Goal: Information Seeking & Learning: Compare options

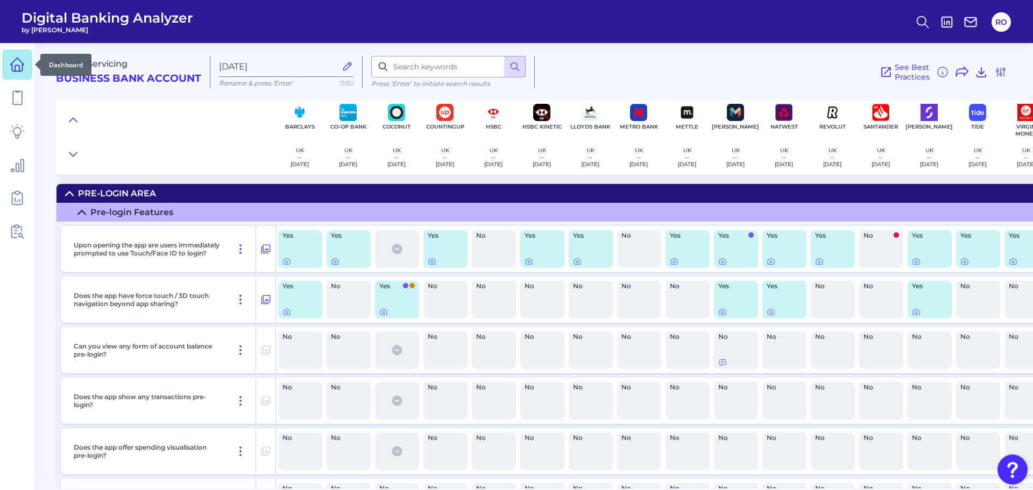
click at [19, 69] on icon at bounding box center [17, 68] width 4 height 6
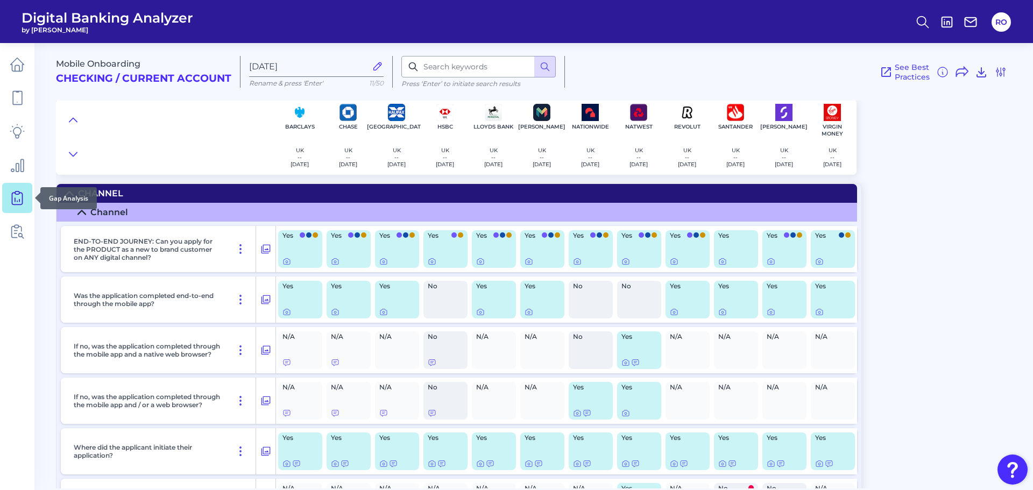
click at [20, 194] on icon at bounding box center [17, 197] width 15 height 15
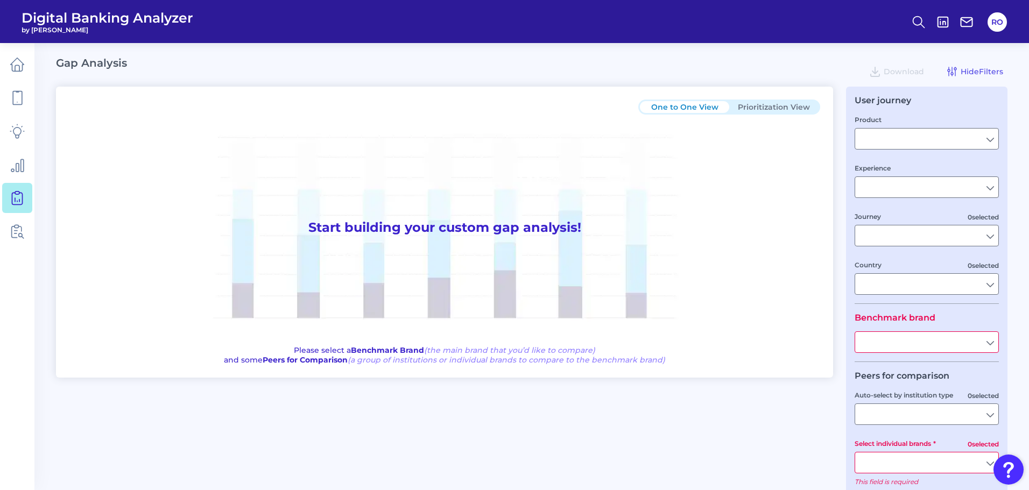
type input "Checking / Current Account"
type input "Mobile Servicing"
type input "Pre-Login Area, New Customer Onboarding, Login & Authentication, Accounts and t…"
type input "United Kingdom"
type input "All Select individual brands"
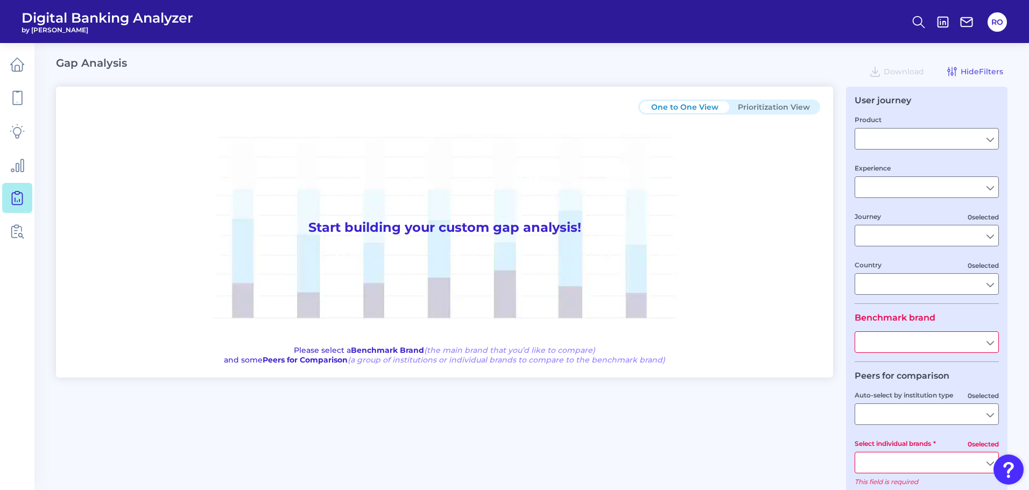
type input "All Journeys"
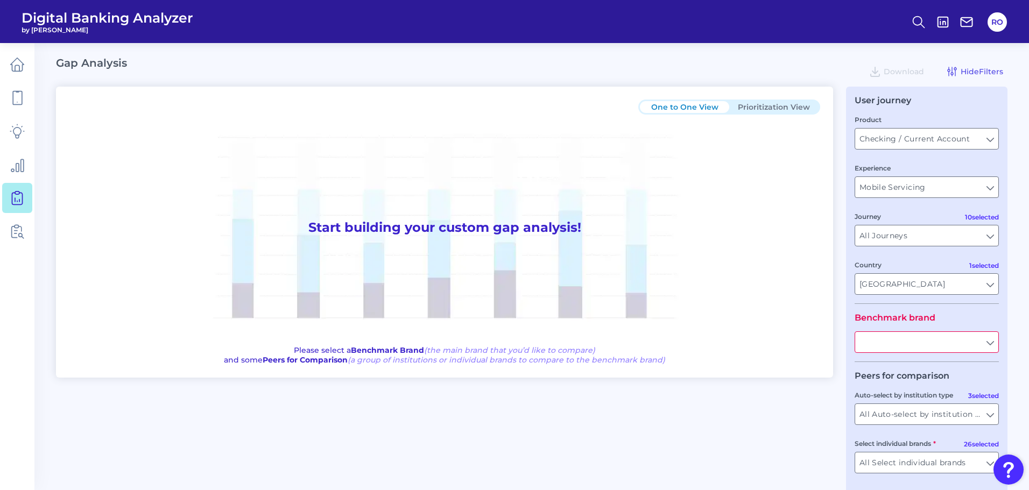
click at [909, 342] on input "text" at bounding box center [926, 342] width 143 height 20
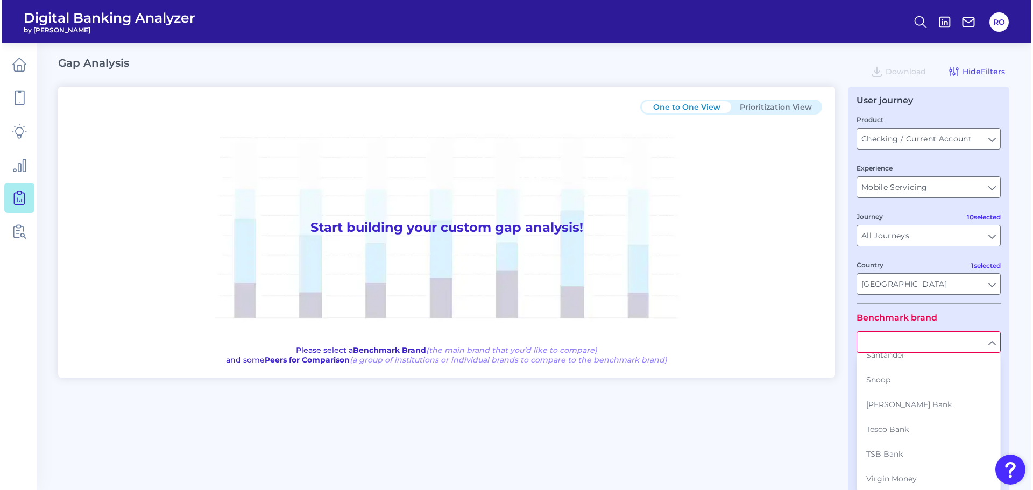
scroll to position [507, 0]
click at [17, 105] on link at bounding box center [17, 98] width 30 height 30
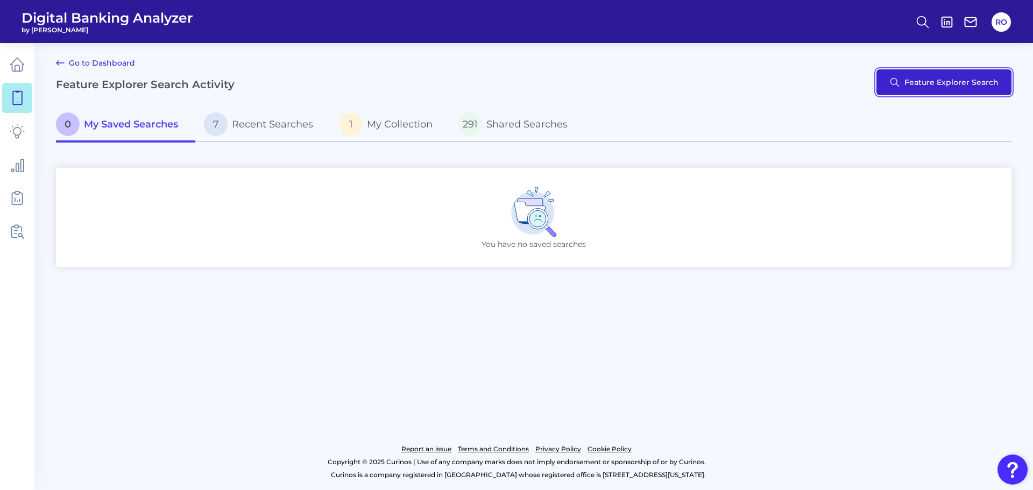
click at [954, 83] on button "Feature Explorer Search" at bounding box center [943, 82] width 135 height 26
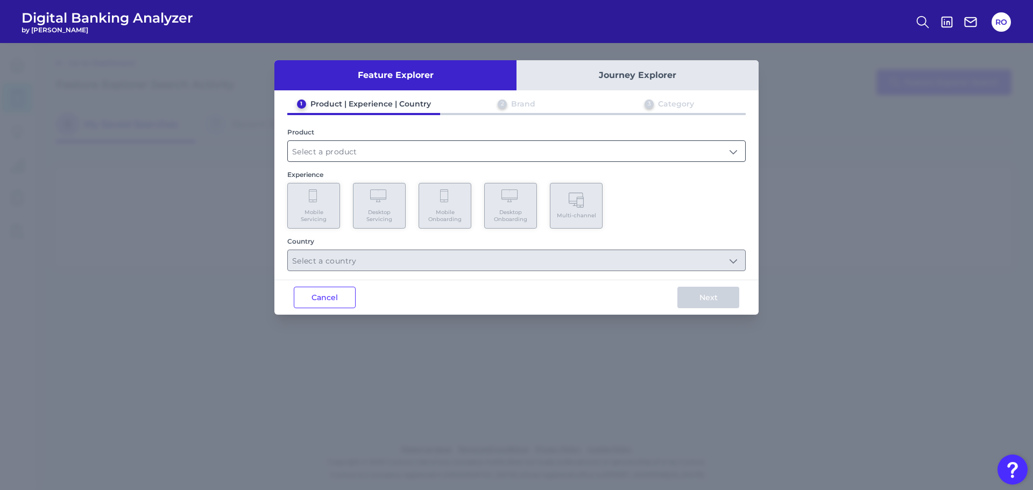
click at [403, 146] on input "text" at bounding box center [516, 151] width 457 height 20
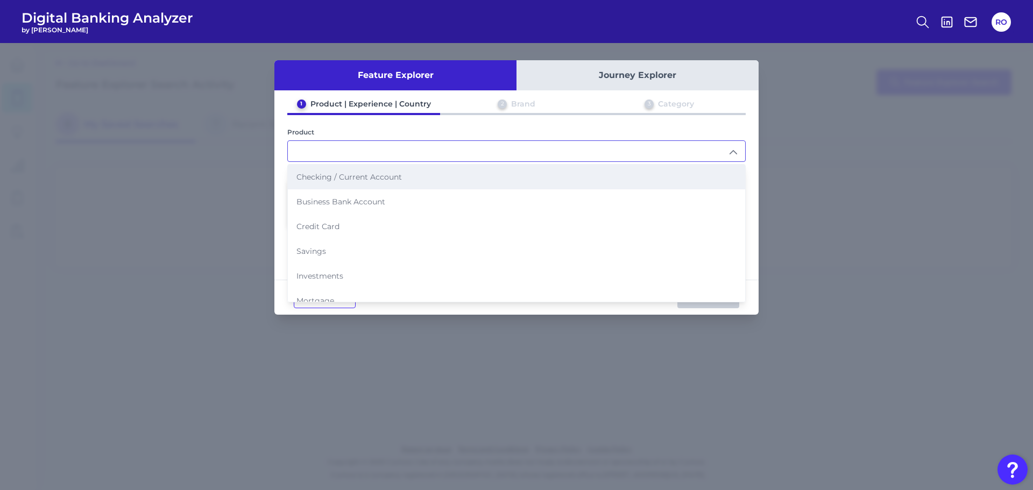
click at [359, 178] on span "Checking / Current Account" at bounding box center [348, 177] width 105 height 10
type input "Checking / Current Account"
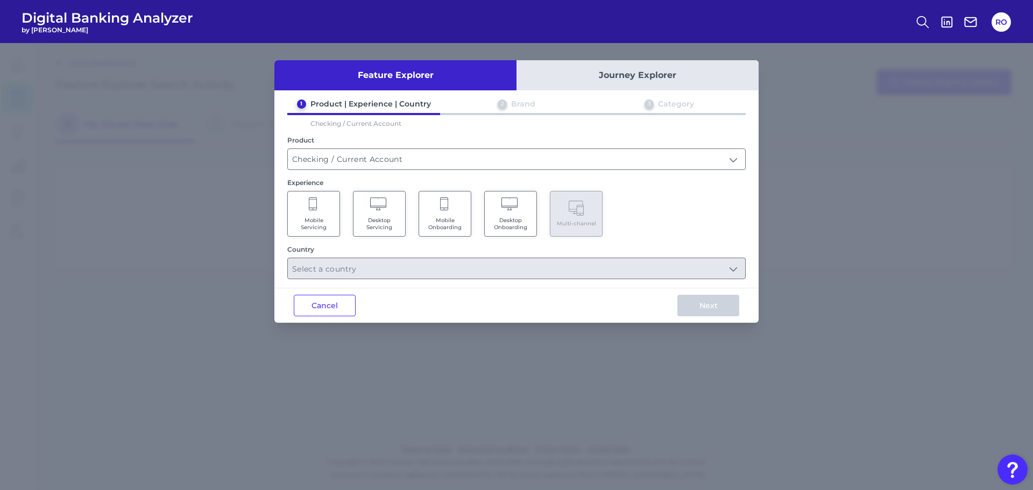
click at [318, 214] on Servicing "Mobile Servicing" at bounding box center [313, 214] width 53 height 46
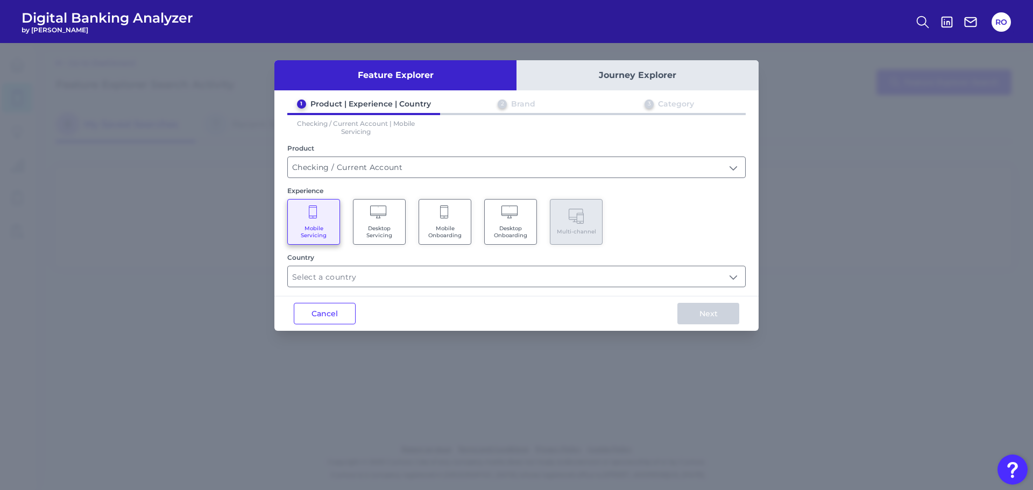
click at [423, 265] on div "Country" at bounding box center [516, 270] width 458 height 34
click at [728, 275] on input "text" at bounding box center [516, 276] width 457 height 20
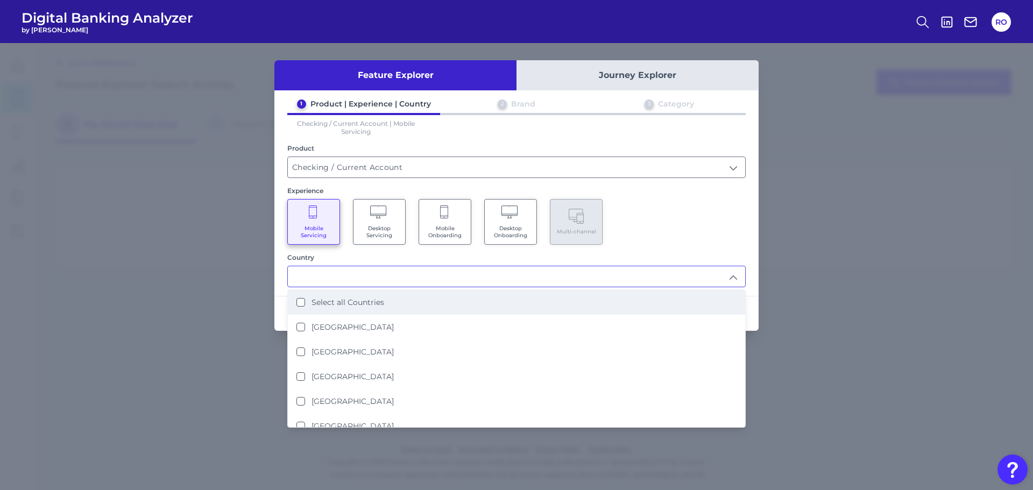
click at [483, 293] on li "Select all Countries" at bounding box center [516, 302] width 457 height 25
type input "Select all Countries"
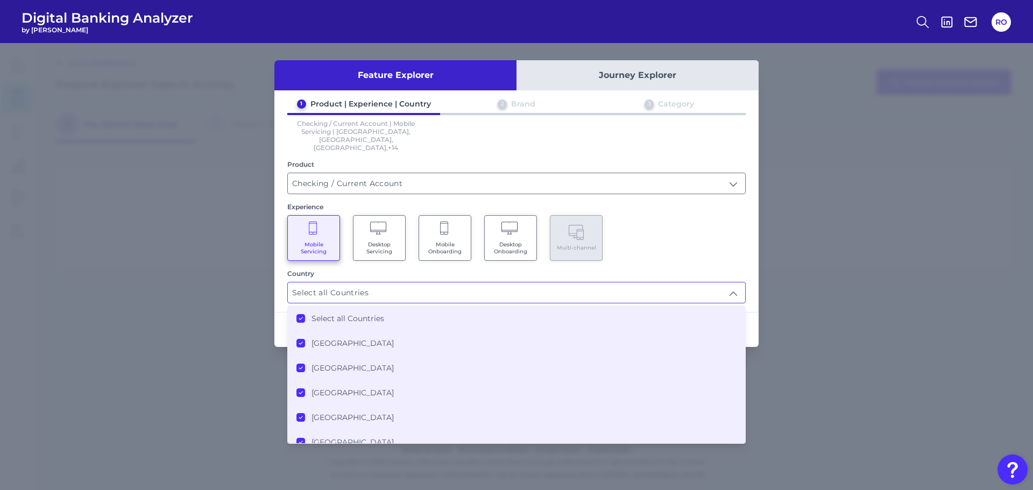
click at [737, 220] on div "Mobile Servicing Desktop Servicing Mobile Onboarding Desktop Onboarding Multi-c…" at bounding box center [516, 238] width 458 height 46
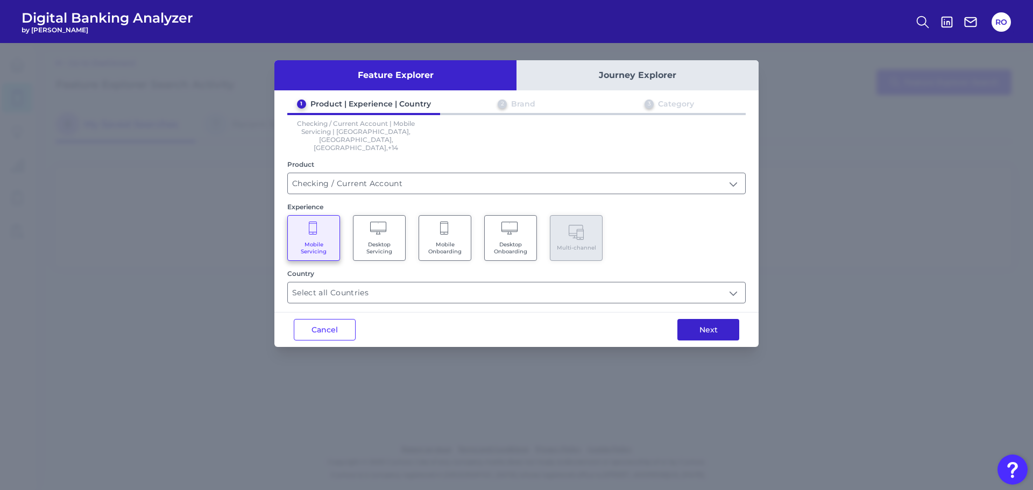
click at [705, 319] on button "Next" at bounding box center [708, 330] width 62 height 22
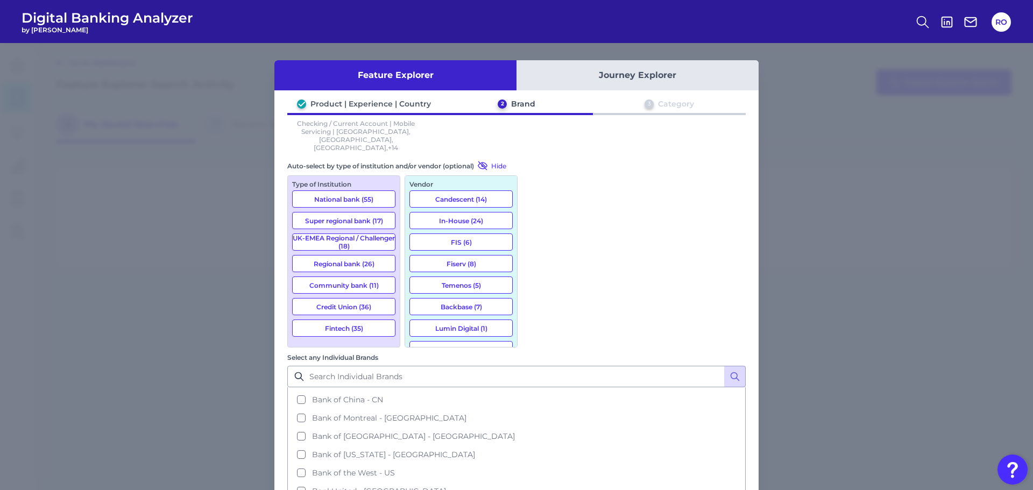
scroll to position [592, 0]
click at [587, 366] on input "Select any Individual Brands" at bounding box center [516, 377] width 458 height 22
type input "kbc"
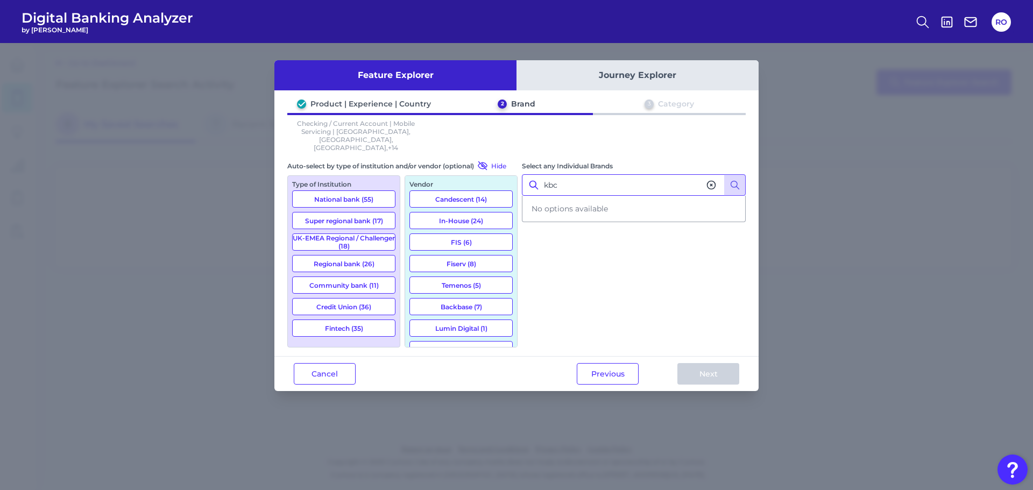
drag, startPoint x: 598, startPoint y: 169, endPoint x: 441, endPoint y: 168, distance: 157.6
click at [441, 168] on div "Auto-select by type of institution and/or vendor (optional) Hide Type of Instit…" at bounding box center [516, 253] width 458 height 187
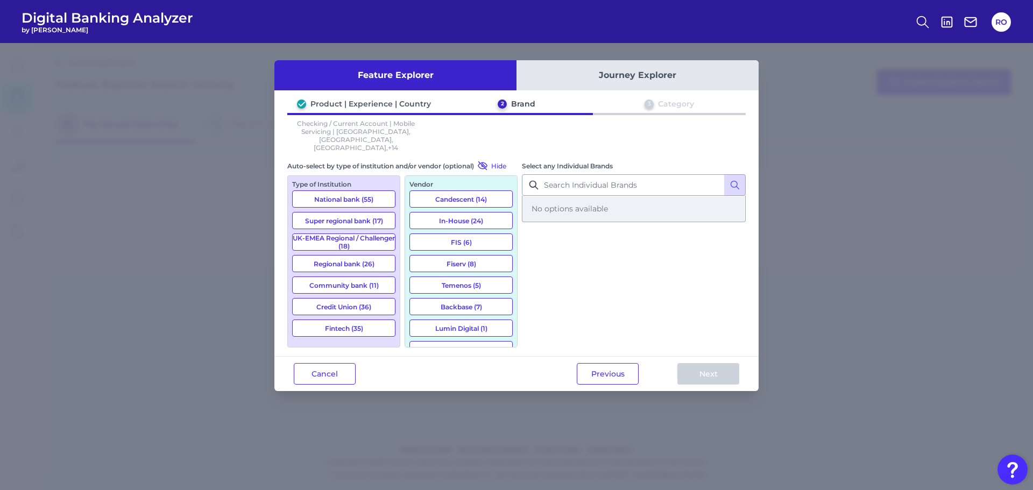
click at [639, 196] on div "No options available" at bounding box center [634, 208] width 222 height 25
click at [594, 363] on button "Previous" at bounding box center [608, 374] width 62 height 22
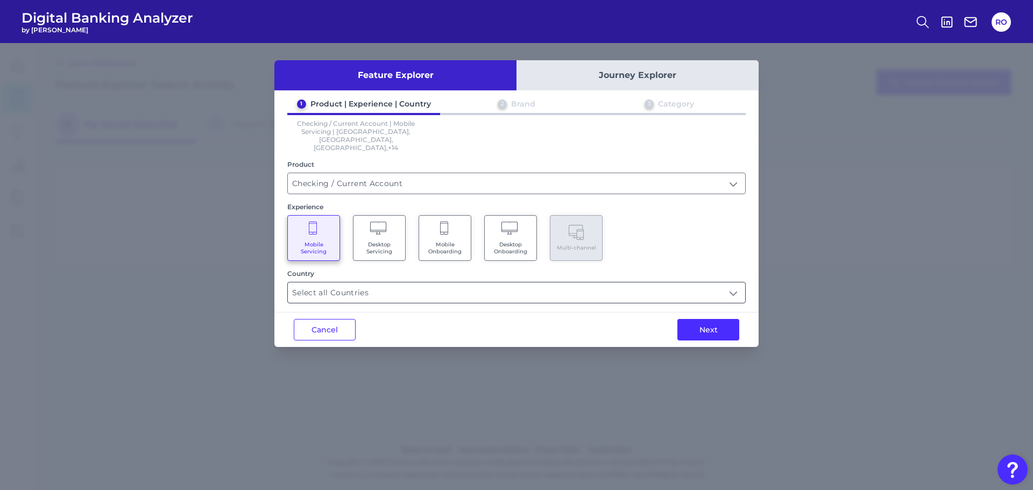
click at [402, 282] on input "Select all Countries" at bounding box center [516, 292] width 457 height 20
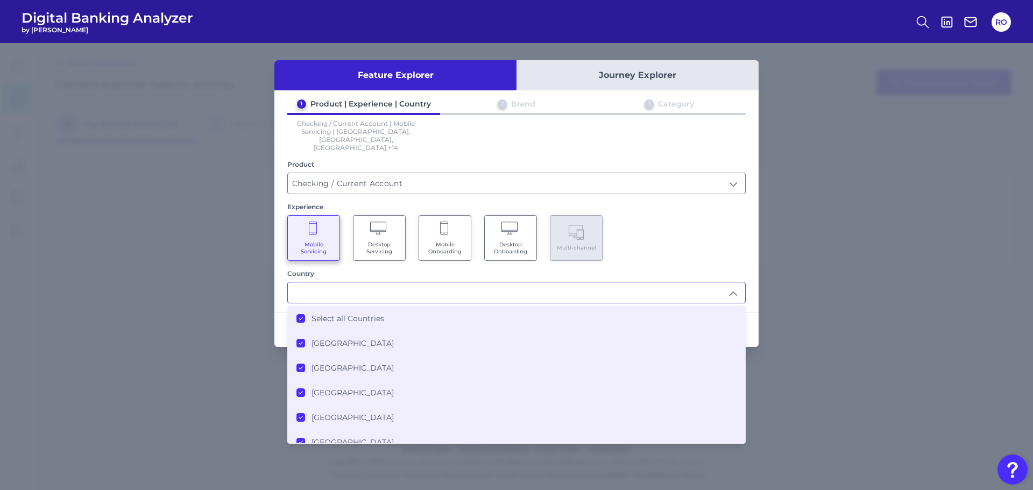
click at [721, 233] on div "Mobile Servicing Desktop Servicing Mobile Onboarding Desktop Onboarding Multi-c…" at bounding box center [516, 238] width 458 height 46
type input "Select all Countries"
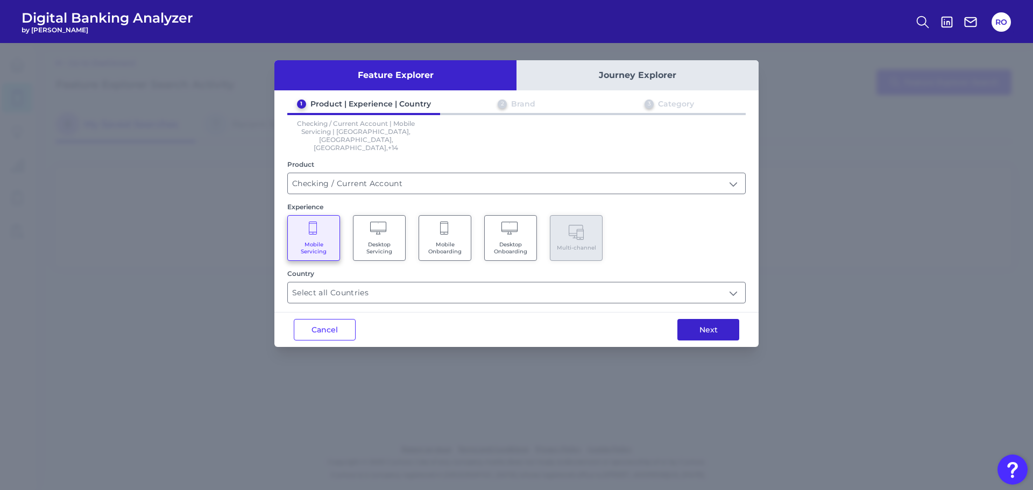
click at [710, 319] on button "Next" at bounding box center [708, 330] width 62 height 22
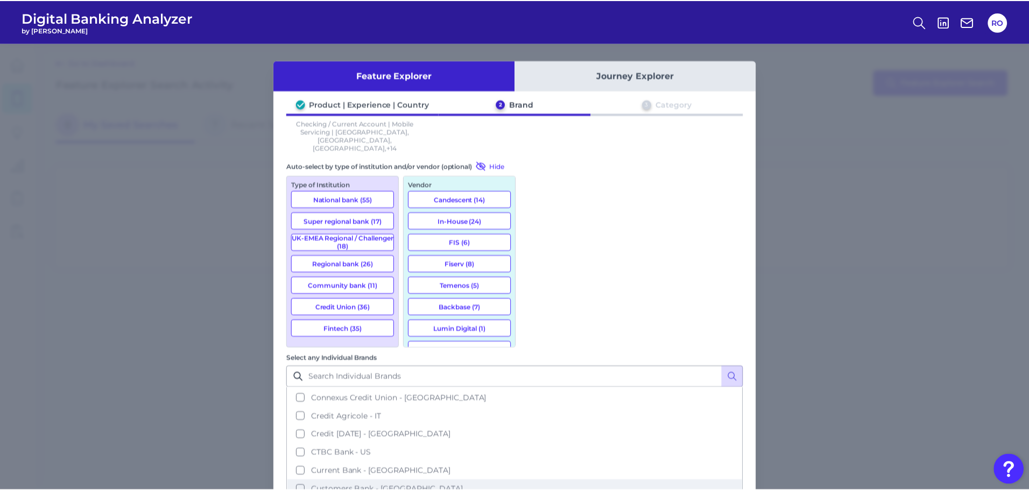
scroll to position [1184, 0]
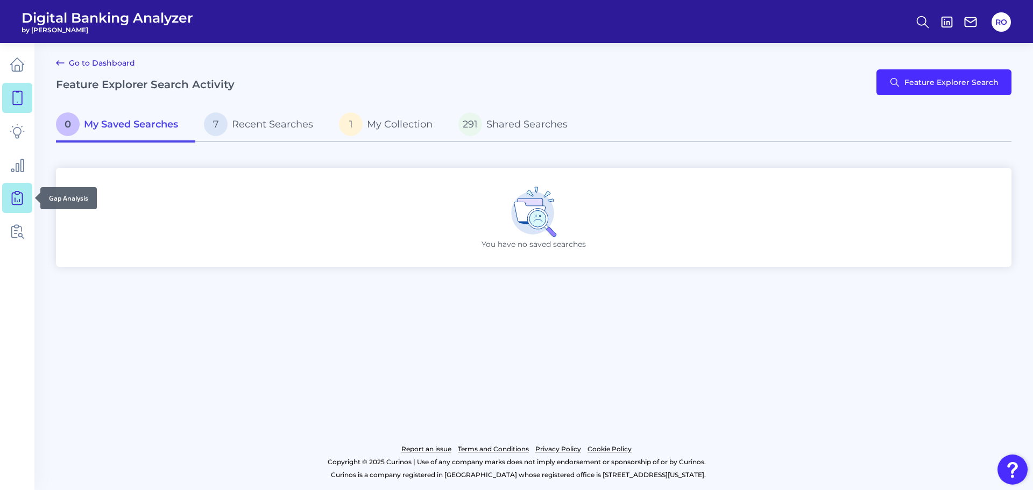
click at [17, 193] on icon at bounding box center [17, 197] width 15 height 15
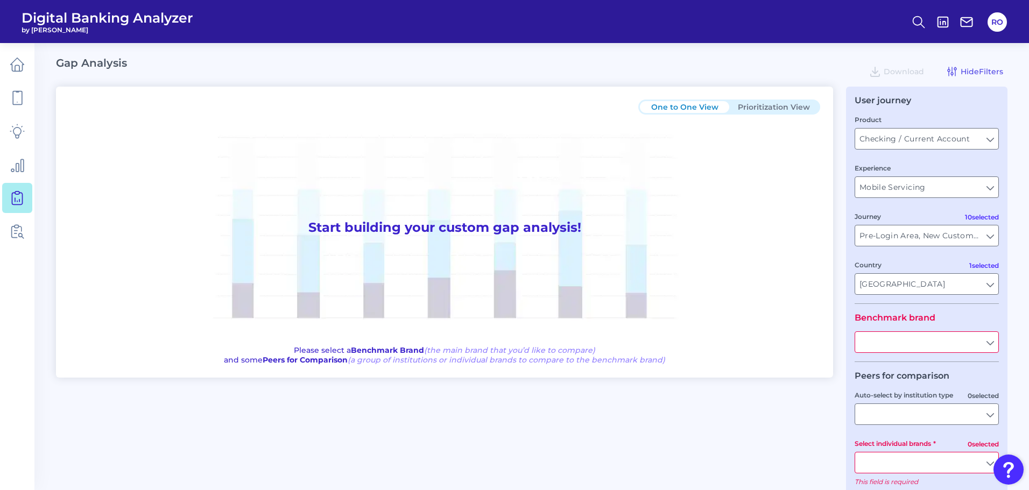
type input "All Journeys"
click at [937, 287] on input "United Kingdom" at bounding box center [926, 284] width 143 height 20
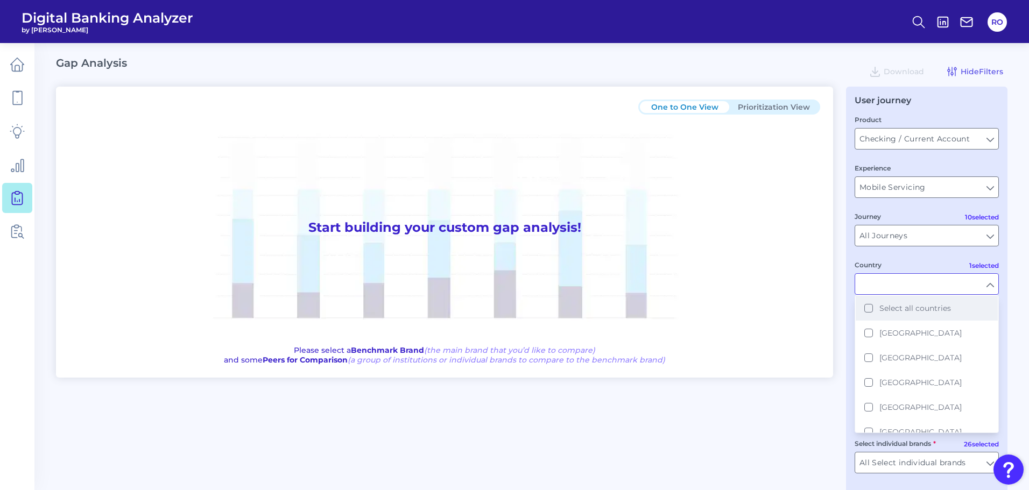
click at [922, 308] on span "Select all countries" at bounding box center [915, 308] width 72 height 10
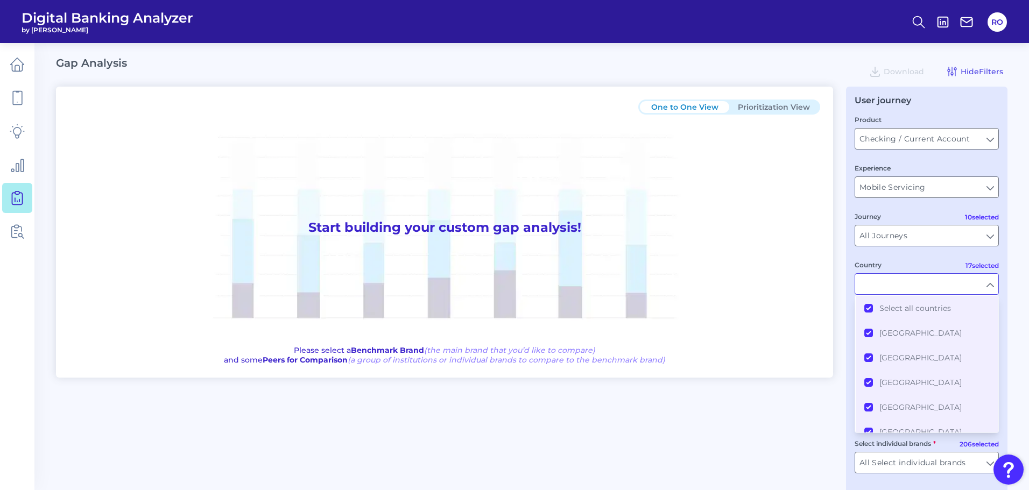
click at [885, 254] on fieldset "Product Checking / Current Account Checking / Current Account Experience Mobile…" at bounding box center [926, 209] width 144 height 190
type input "All Countries"
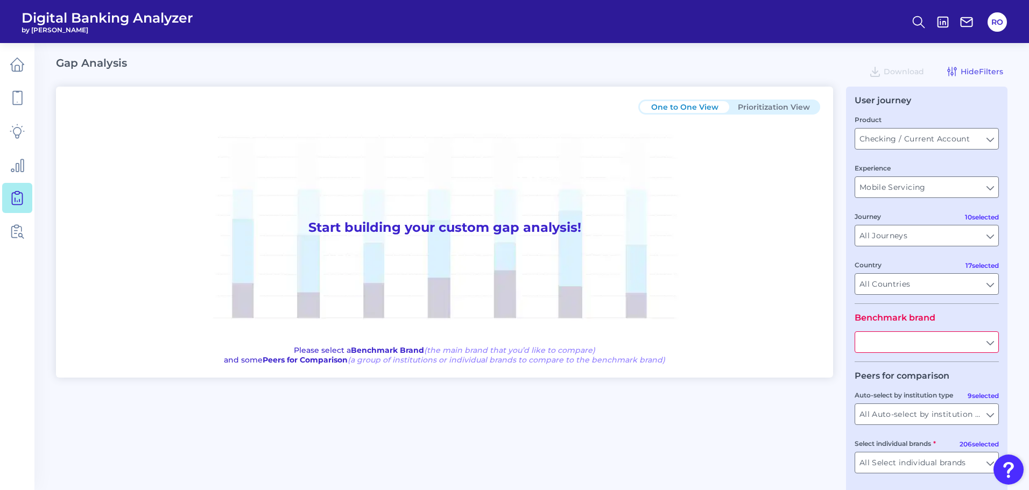
click at [987, 344] on input "text" at bounding box center [926, 342] width 143 height 20
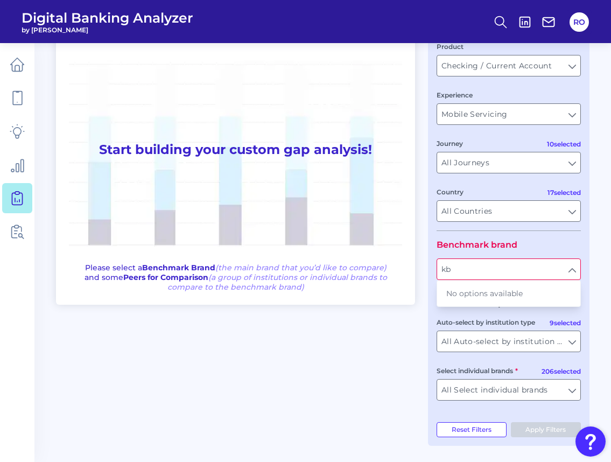
type input "k"
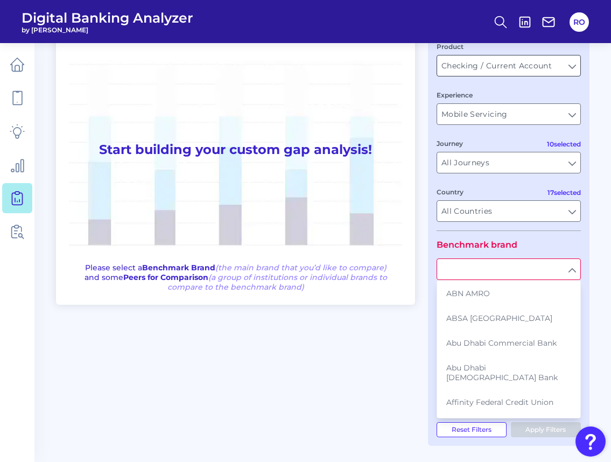
drag, startPoint x: 542, startPoint y: 65, endPoint x: 545, endPoint y: 73, distance: 9.0
click at [540, 67] on input "Checking / Current Account" at bounding box center [508, 65] width 143 height 20
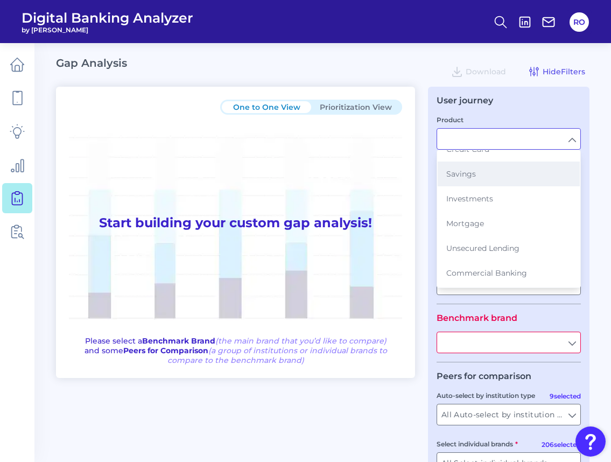
scroll to position [121, 0]
click at [408, 230] on div "One to One View Prioritization View Start building your custom gap analysis! Pl…" at bounding box center [235, 232] width 359 height 291
type input "Checking / Current Account"
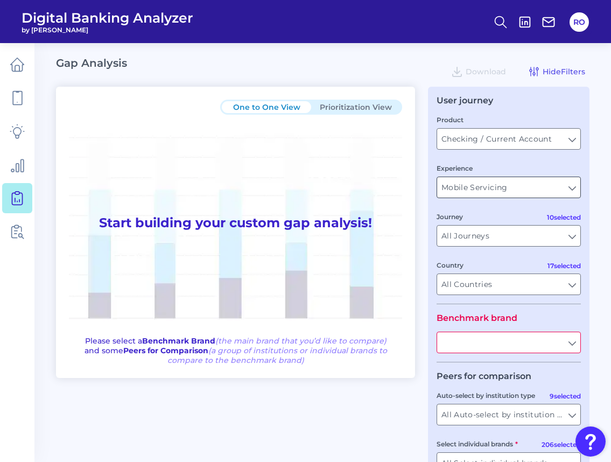
click at [471, 189] on input "Mobile Servicing" at bounding box center [508, 187] width 143 height 20
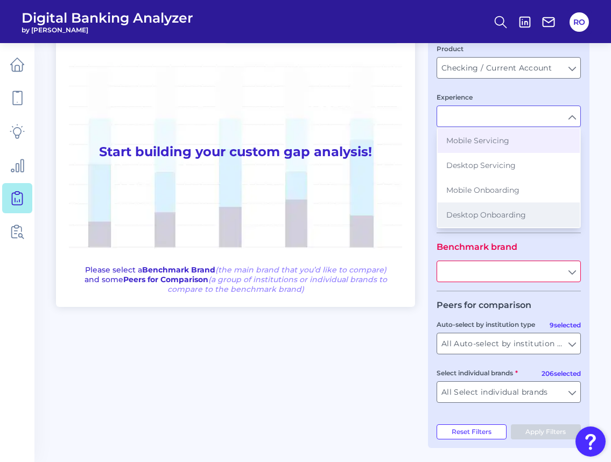
scroll to position [73, 0]
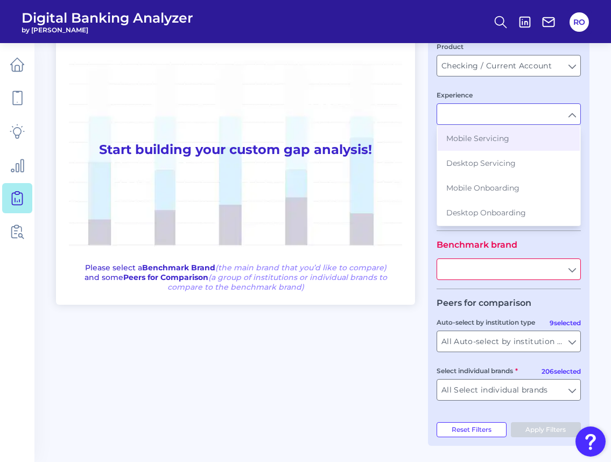
click at [438, 246] on legend "Benchmark brand" at bounding box center [476, 244] width 81 height 10
type input "Mobile Servicing"
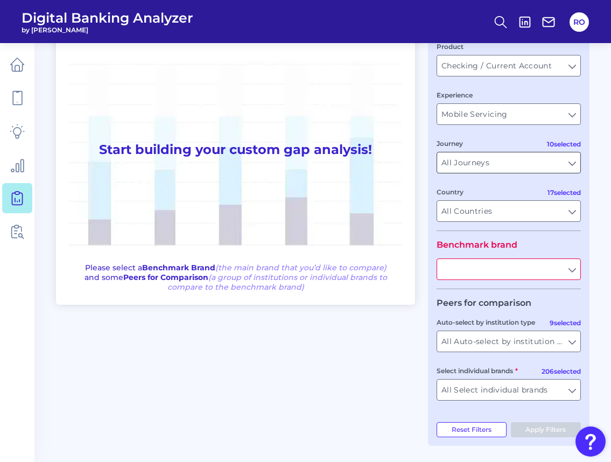
click at [516, 164] on input "All Journeys" at bounding box center [508, 162] width 143 height 20
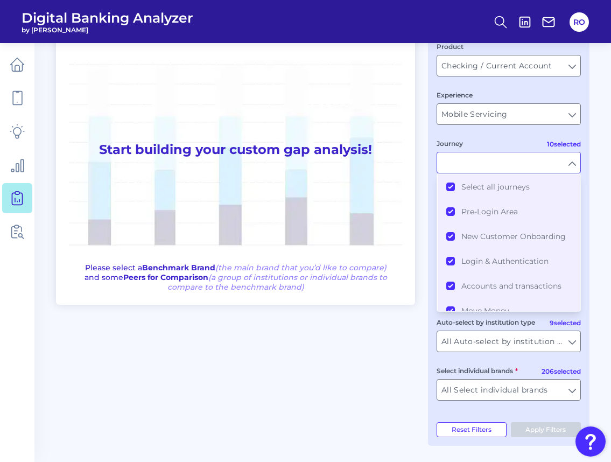
click at [498, 160] on input "Journey" at bounding box center [508, 162] width 143 height 20
type input "All Journeys"
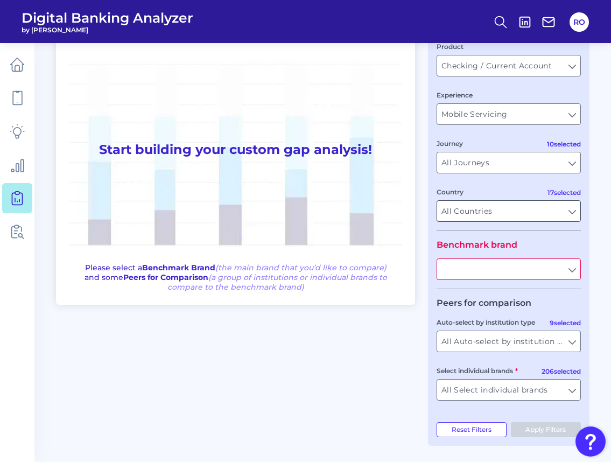
click at [514, 218] on input "All Countries" at bounding box center [508, 211] width 143 height 20
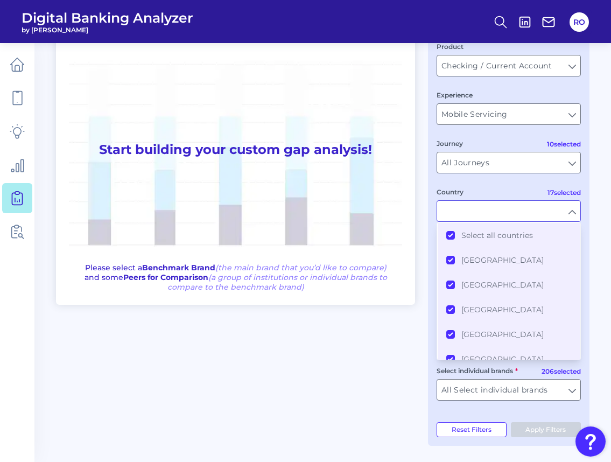
click at [516, 210] on input "Country" at bounding box center [508, 211] width 143 height 20
type input "All Countries"
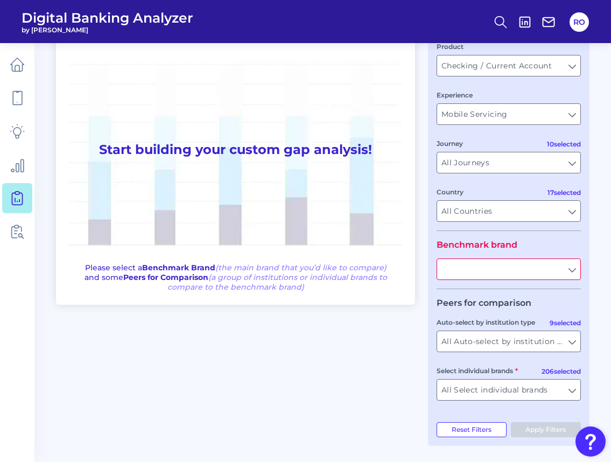
click at [516, 271] on input "text" at bounding box center [508, 269] width 143 height 20
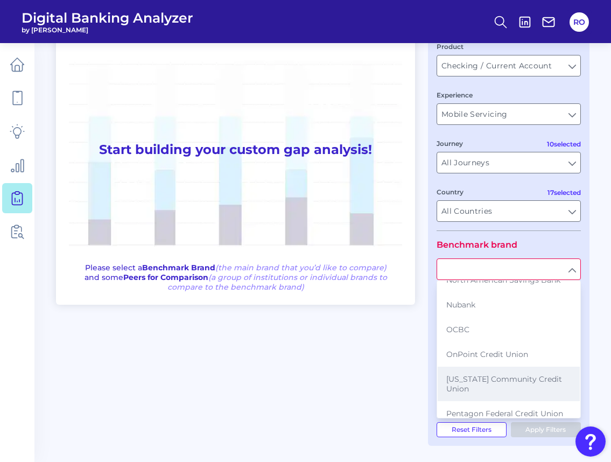
scroll to position [3333, 0]
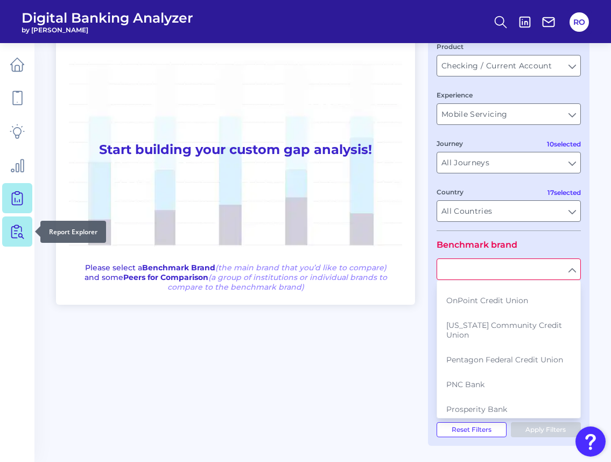
click at [20, 233] on icon at bounding box center [17, 231] width 15 height 15
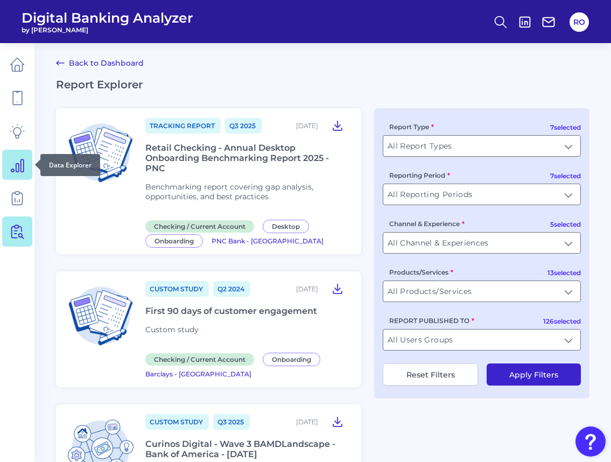
click at [21, 162] on icon at bounding box center [17, 165] width 12 height 12
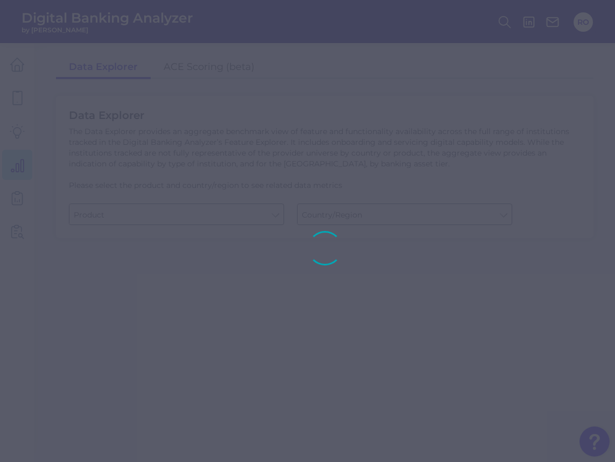
type input "Business Bank Account"
type input "United States"
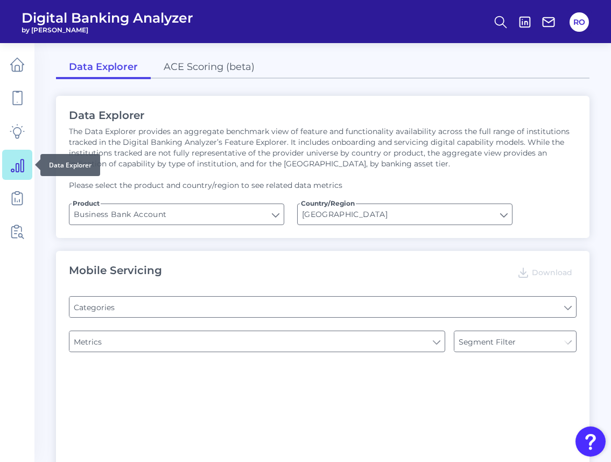
type input "Pre-login Features"
type input "Login"
type input "Channel"
type input "Upon opening the app are users immediately prompted to use Touch/Face ID to log…"
type input "Does it offer third-party single sign on?"
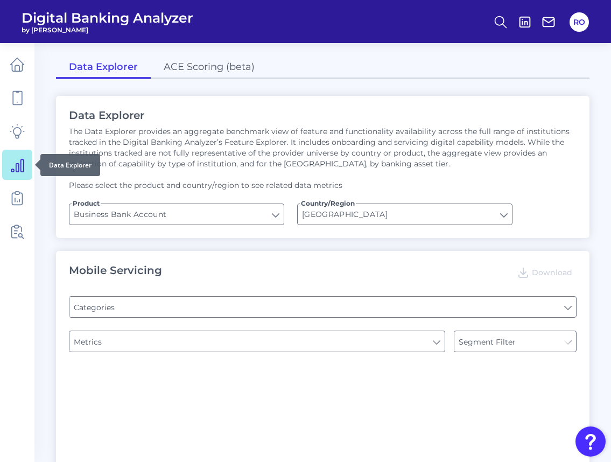
type input "Can you apply for the PRODUCT as a new to brand customer on ANY digital channel?"
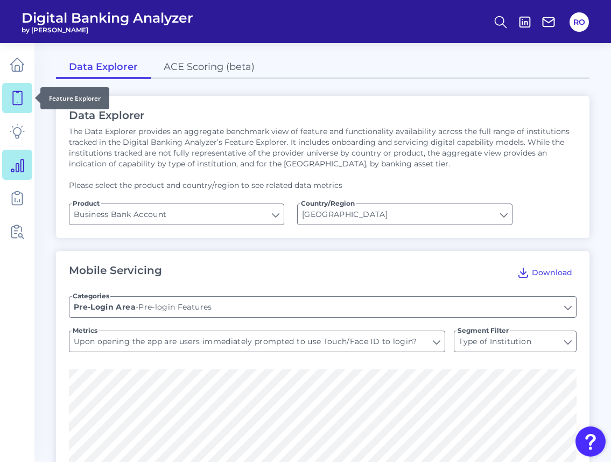
click at [16, 93] on icon at bounding box center [17, 97] width 15 height 15
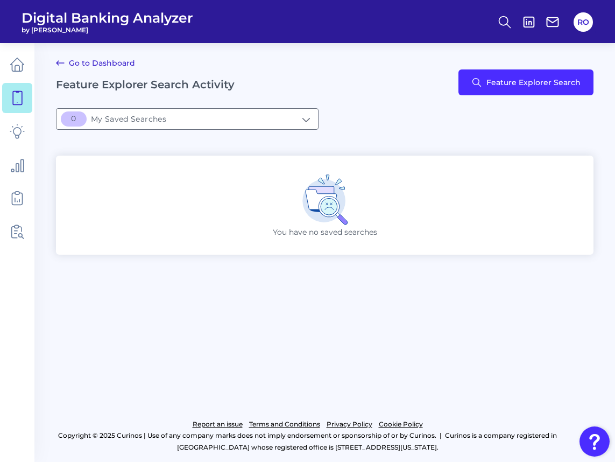
click at [523, 68] on div "Go to Dashboard Feature Explorer Search Activity Feature Explorer Search" at bounding box center [324, 82] width 537 height 52
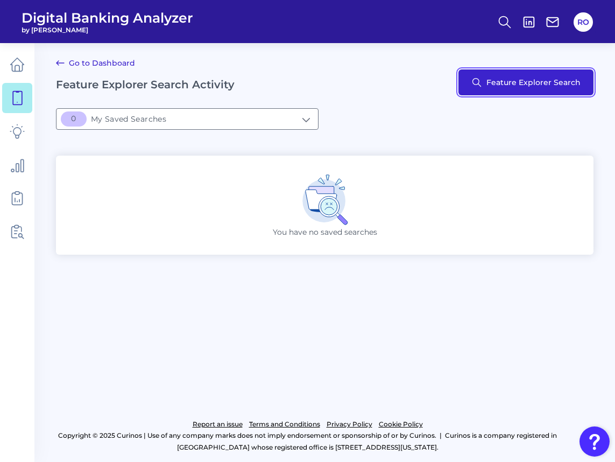
click at [525, 88] on button "Feature Explorer Search" at bounding box center [525, 82] width 135 height 26
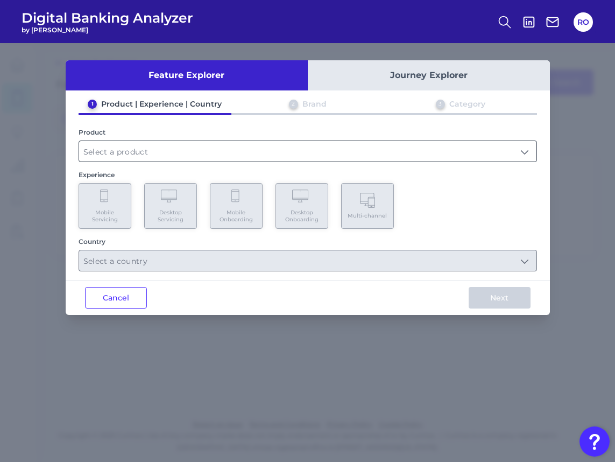
click at [154, 142] on input "text" at bounding box center [307, 151] width 457 height 20
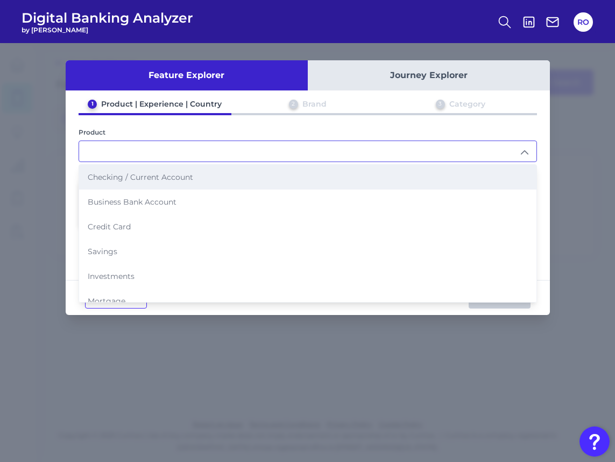
click at [140, 182] on li "Checking / Current Account" at bounding box center [307, 177] width 457 height 25
type input "Checking / Current Account"
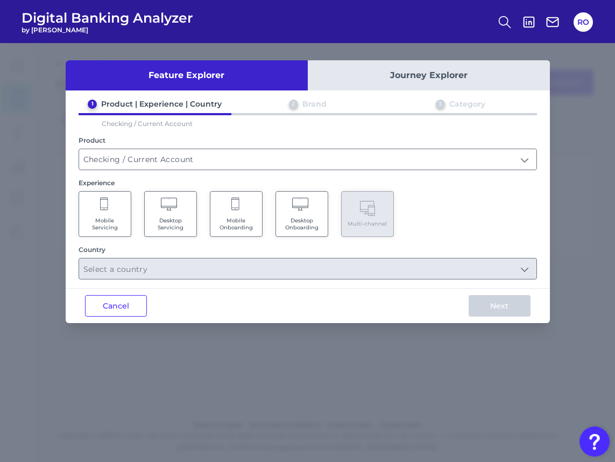
click at [114, 218] on span "Mobile Servicing" at bounding box center [104, 224] width 41 height 14
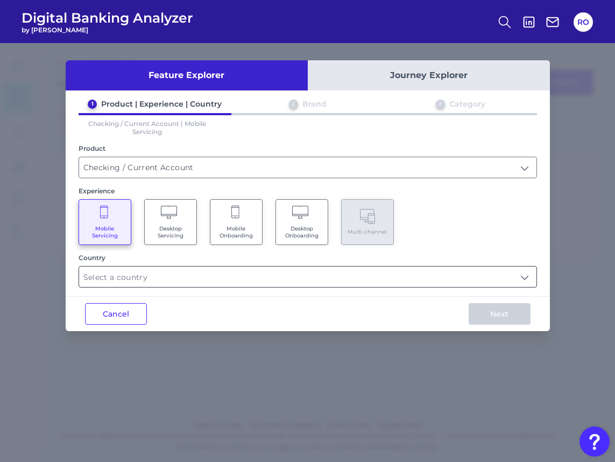
click at [203, 271] on input "text" at bounding box center [307, 276] width 457 height 20
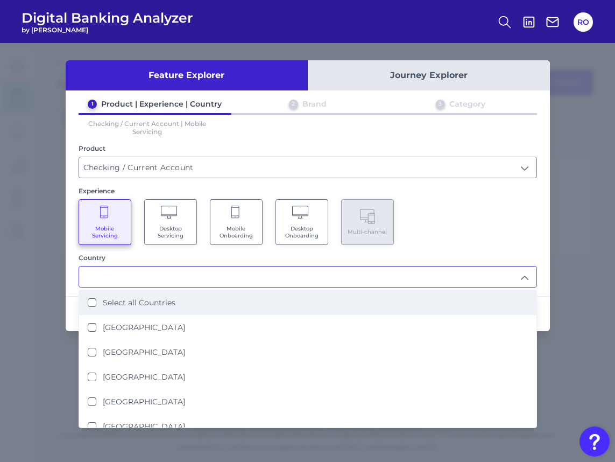
click at [150, 298] on label "Select all Countries" at bounding box center [139, 303] width 73 height 10
type input "Select all Countries"
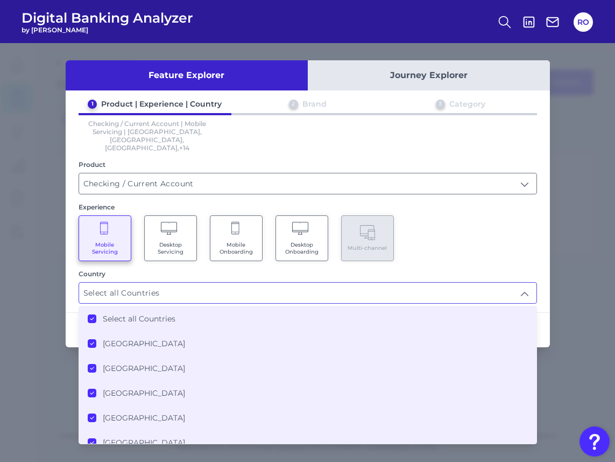
click at [543, 260] on div "1 Product | Experience | Country 2 Brand 3 Category Checking / Current Account …" at bounding box center [308, 201] width 484 height 204
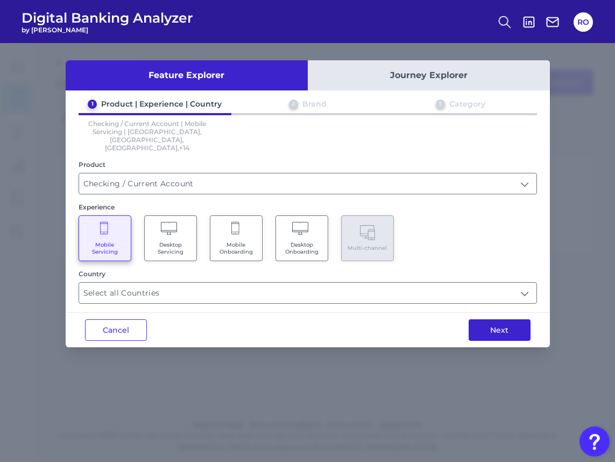
drag, startPoint x: 480, startPoint y: 302, endPoint x: 492, endPoint y: 320, distance: 20.9
click at [480, 313] on div "Next" at bounding box center [499, 330] width 101 height 34
click at [492, 319] on button "Next" at bounding box center [500, 330] width 62 height 22
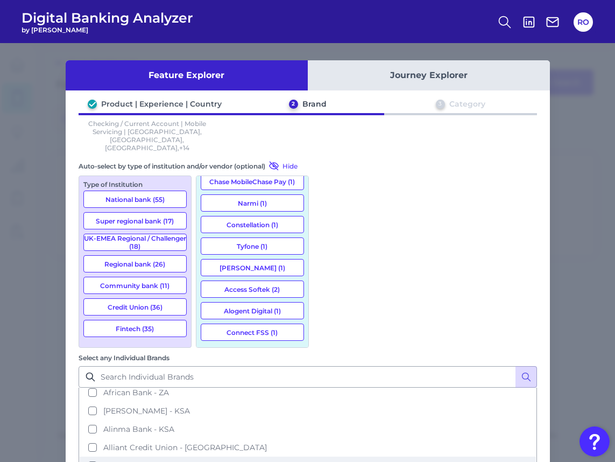
scroll to position [108, 0]
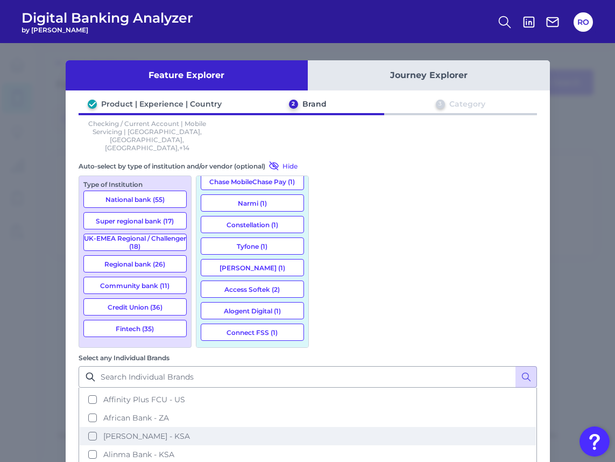
click at [190, 431] on span "Al Rajhi - KSA" at bounding box center [146, 436] width 87 height 10
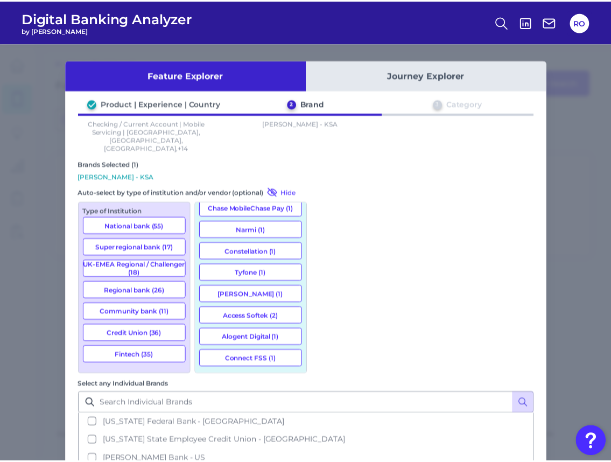
scroll to position [3637, 0]
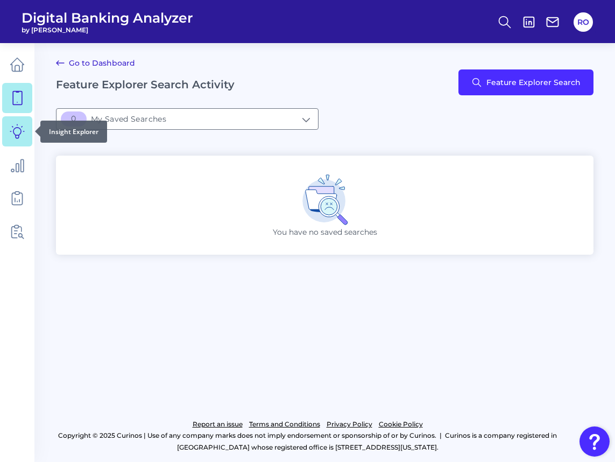
click at [18, 133] on icon at bounding box center [17, 131] width 15 height 15
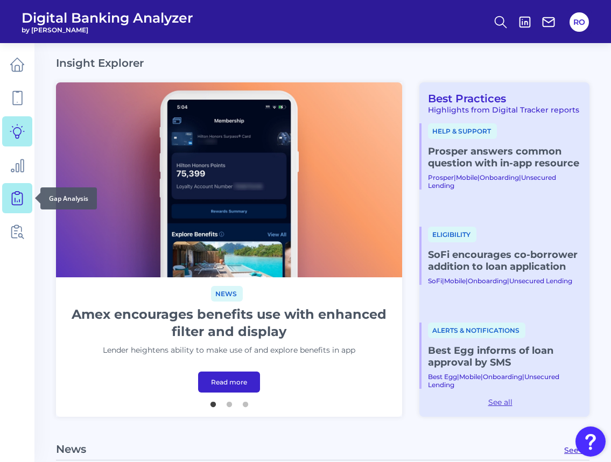
click at [24, 196] on icon at bounding box center [17, 197] width 15 height 15
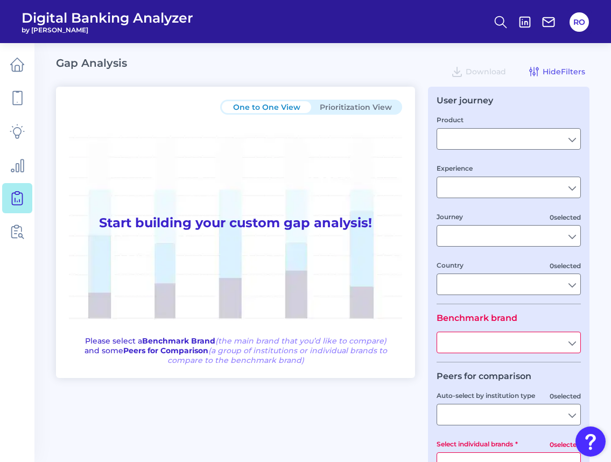
type input "Checking / Current Account"
type input "Mobile Servicing"
type input "Pre-Login Area, New Customer Onboarding, Login & Authentication, Accounts and t…"
type input "United Kingdom"
type input "All Select individual brands"
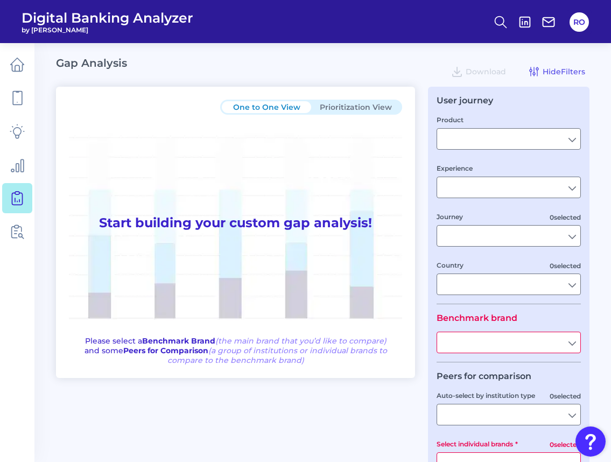
type input "All Journeys"
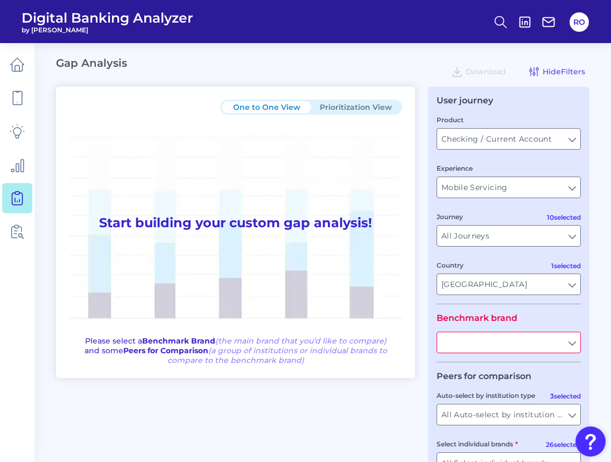
scroll to position [54, 0]
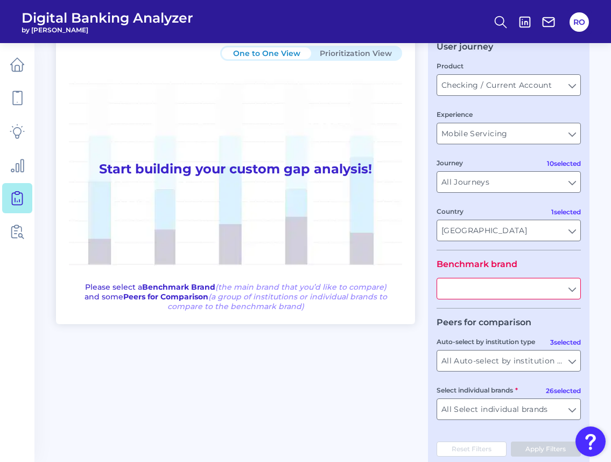
click at [489, 293] on input "text" at bounding box center [508, 288] width 143 height 20
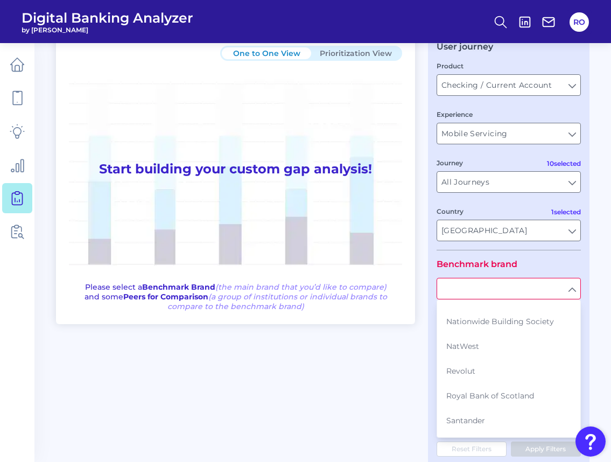
scroll to position [346, 0]
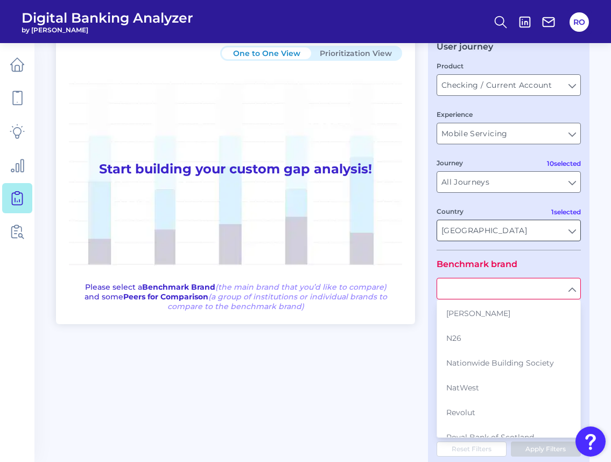
drag, startPoint x: 541, startPoint y: 231, endPoint x: 572, endPoint y: 235, distance: 32.0
click at [541, 232] on input "United Kingdom" at bounding box center [508, 230] width 143 height 20
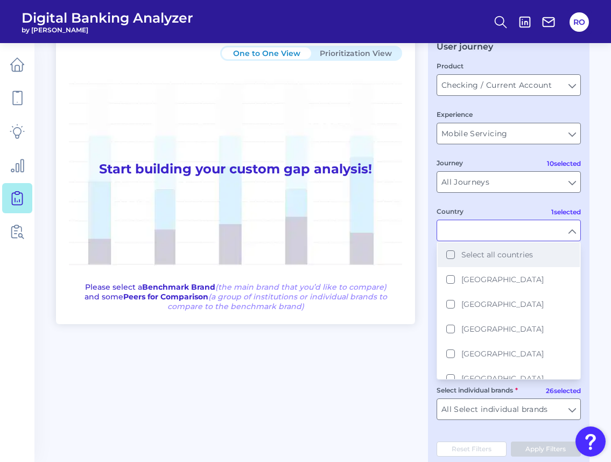
click at [506, 257] on span "Select all countries" at bounding box center [497, 255] width 72 height 10
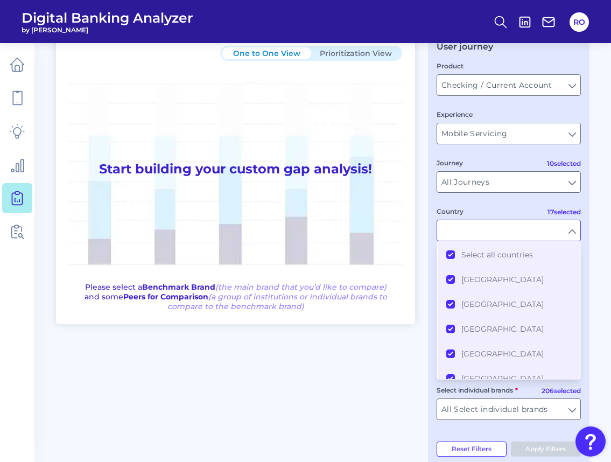
click at [379, 334] on div "One to One View Prioritization View Start building your custom gap analysis! Pl…" at bounding box center [322, 249] width 533 height 432
type input "All Countries"
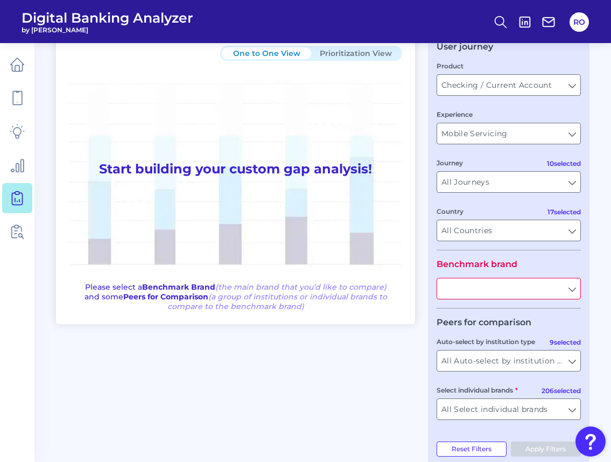
click at [539, 285] on input "text" at bounding box center [508, 288] width 143 height 20
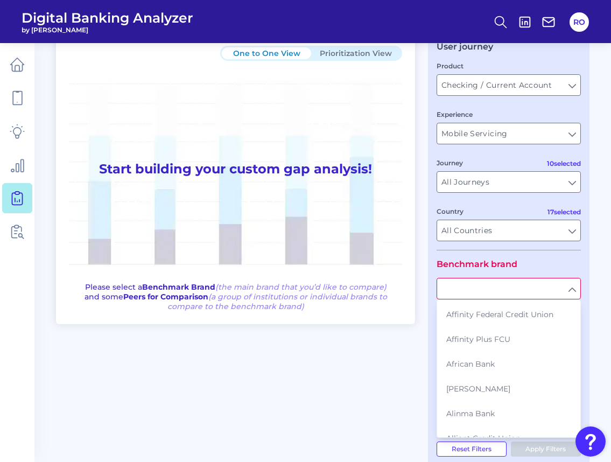
scroll to position [108, 0]
click at [516, 376] on button "Al Rajhi" at bounding box center [508, 388] width 142 height 25
type input "Al Rajhi"
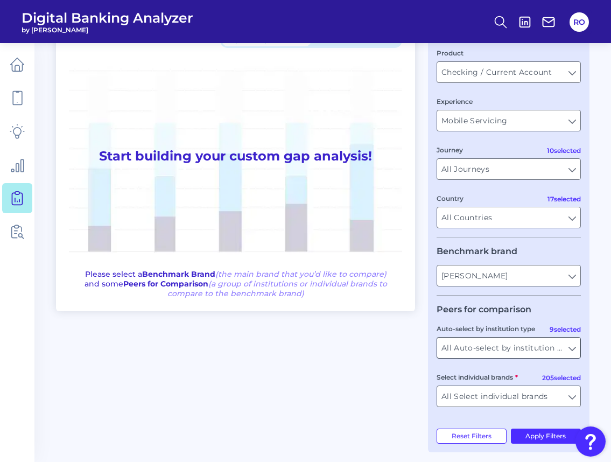
scroll to position [73, 0]
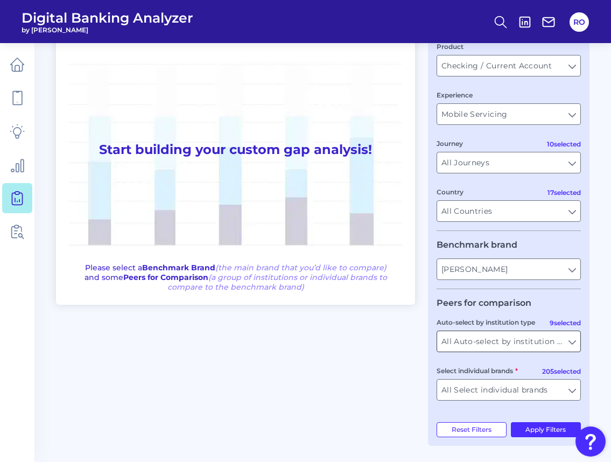
click at [525, 341] on input "All Auto-select by institution types" at bounding box center [508, 341] width 143 height 20
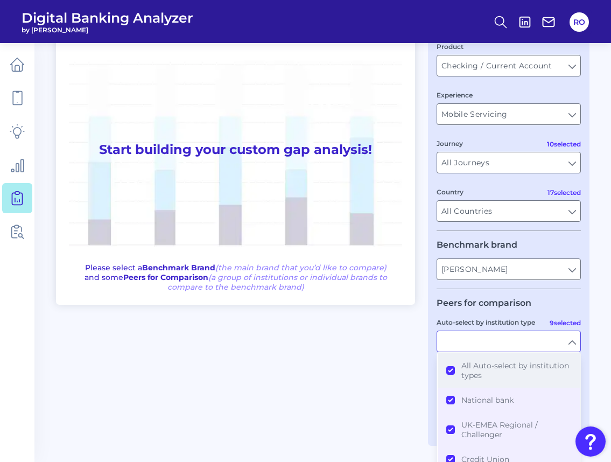
scroll to position [102, 0]
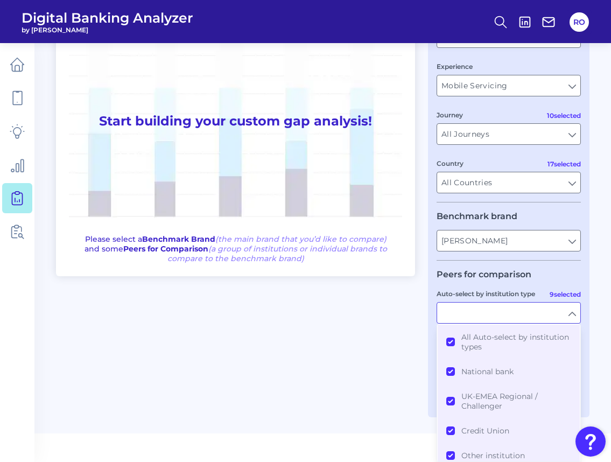
drag, startPoint x: 335, startPoint y: 342, endPoint x: 362, endPoint y: 352, distance: 28.6
click at [336, 343] on div "One to One View Prioritization View Start building your custom gap analysis! Pl…" at bounding box center [322, 201] width 533 height 432
type input "All Auto-select by institution types"
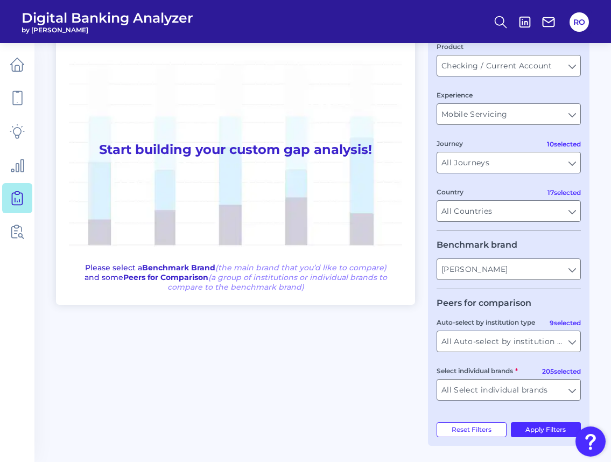
scroll to position [73, 0]
click at [526, 397] on input "All Select individual brands" at bounding box center [508, 389] width 143 height 20
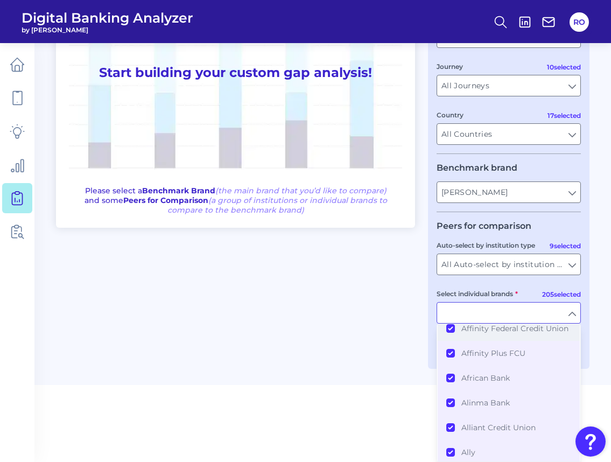
scroll to position [0, 0]
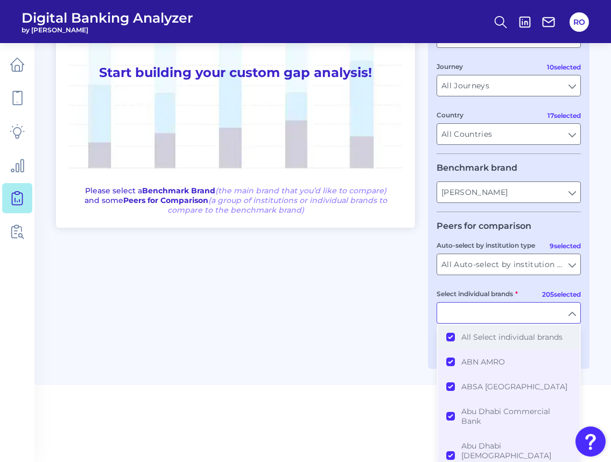
click at [507, 336] on span "All Select individual brands" at bounding box center [511, 337] width 101 height 10
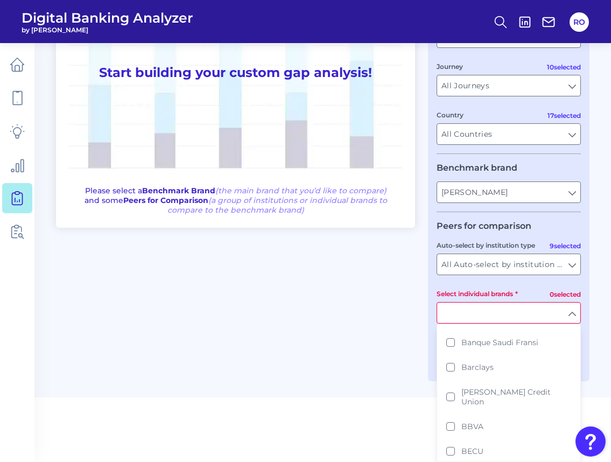
scroll to position [753, 0]
click at [514, 412] on button "BBVA" at bounding box center [508, 424] width 142 height 25
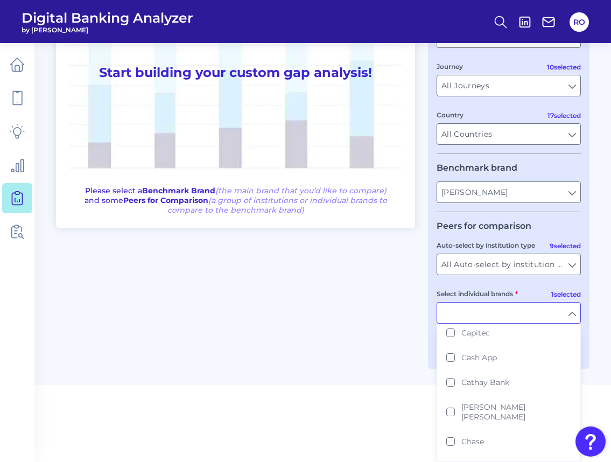
scroll to position [1067, 0]
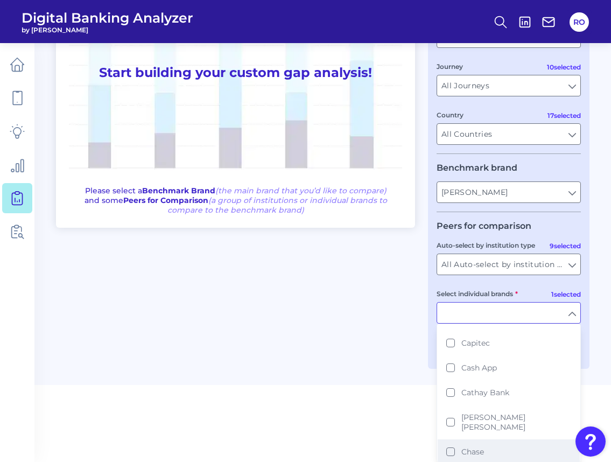
click at [477, 439] on button "Chase" at bounding box center [508, 451] width 142 height 25
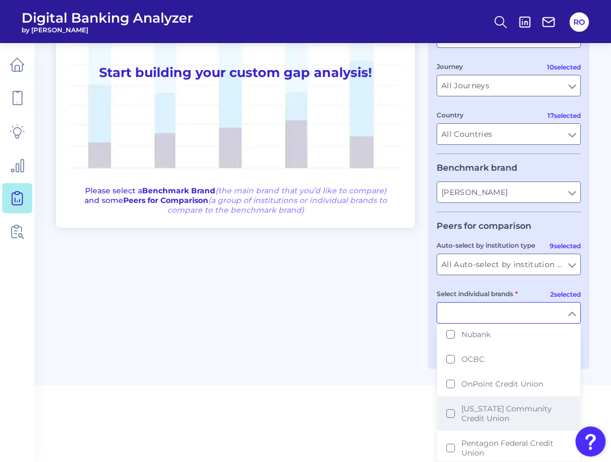
scroll to position [3326, 0]
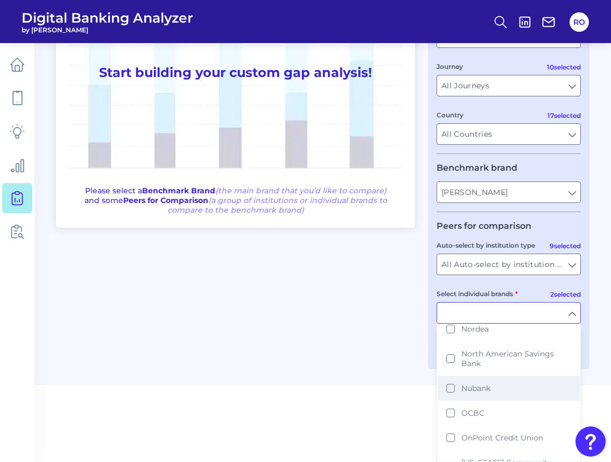
click at [485, 383] on span "Nubank" at bounding box center [475, 388] width 29 height 10
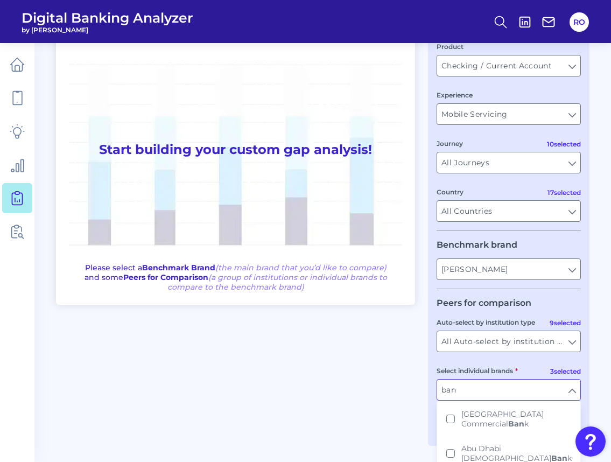
scroll to position [150, 0]
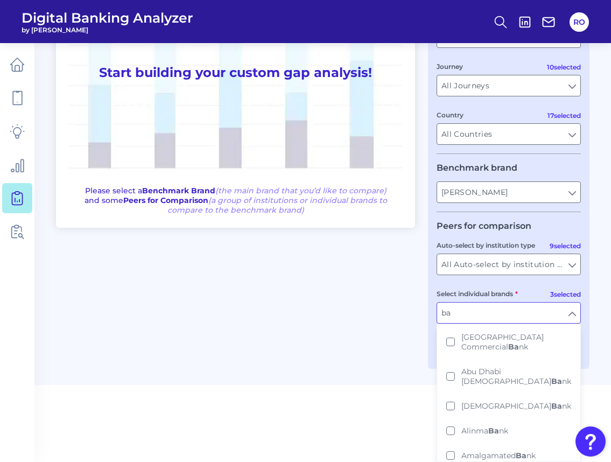
type input "b"
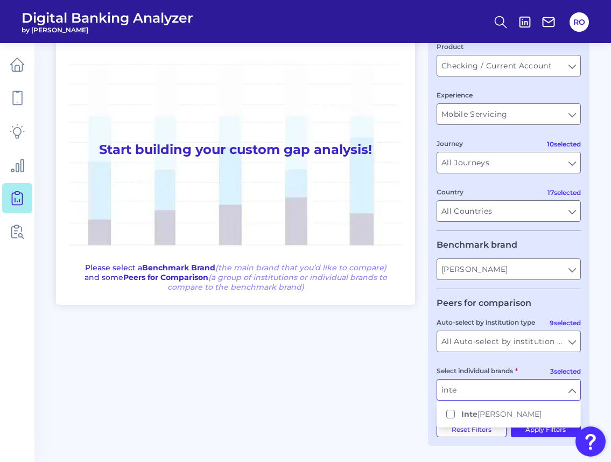
scroll to position [73, 0]
click at [485, 415] on span "Inte sa SanPaolo" at bounding box center [501, 414] width 80 height 10
click at [479, 390] on input "inte" at bounding box center [508, 389] width 143 height 20
type input "BBVA, Chase, Nubank, Intesa SanPaolo"
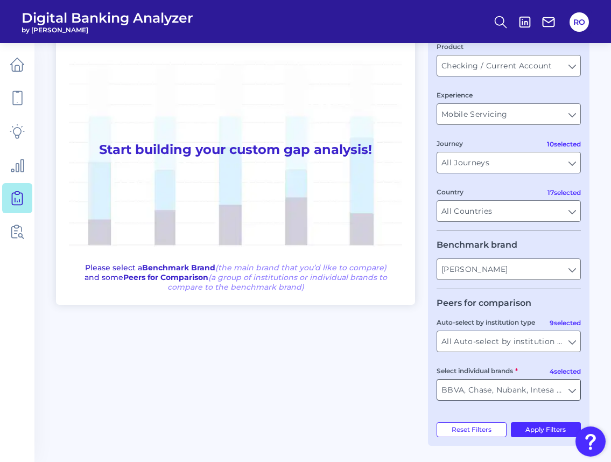
click at [572, 390] on input "BBVA, Chase, Nubank, Intesa SanPaolo" at bounding box center [508, 389] width 143 height 20
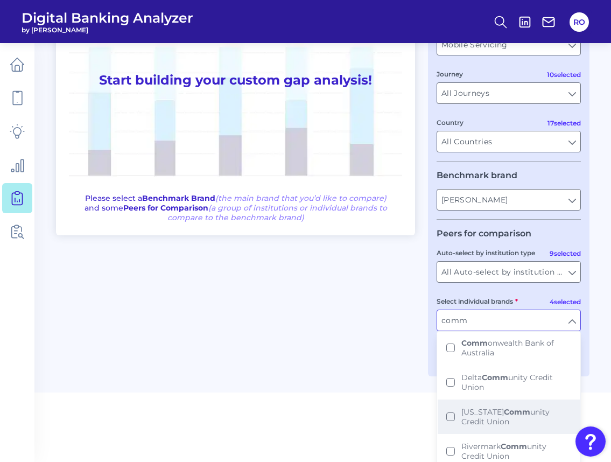
scroll to position [150, 0]
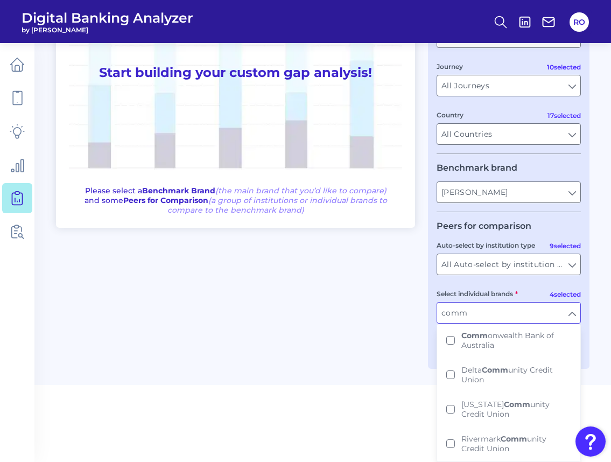
drag, startPoint x: 449, startPoint y: 309, endPoint x: 431, endPoint y: 309, distance: 17.8
click at [431, 309] on div "User journey Product Checking / Current Account Checking / Current Account Expe…" at bounding box center [508, 153] width 161 height 432
type input "BBVA, Chase, Nubank, Intesa SanPaolo"
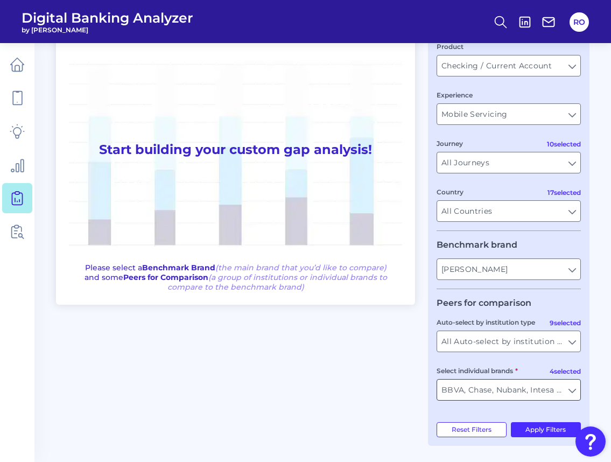
click at [497, 391] on input "BBVA, Chase, Nubank, Intesa SanPaolo" at bounding box center [508, 389] width 143 height 20
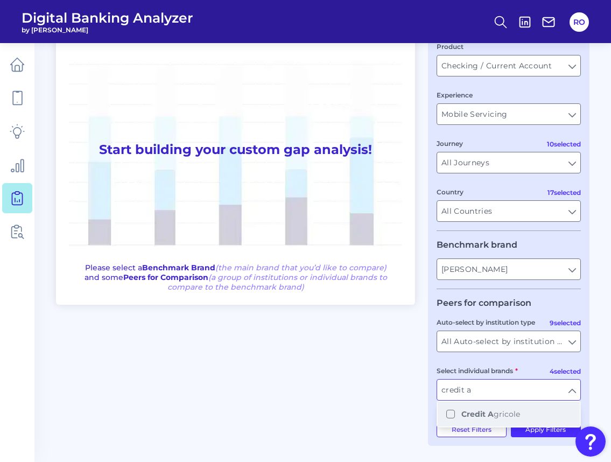
click at [490, 409] on b "Credit A" at bounding box center [477, 414] width 32 height 10
click at [491, 388] on input "credit a" at bounding box center [508, 389] width 143 height 20
type input "BBVA, Chase, Nubank, Intesa SanPaolo, Credit Agricole"
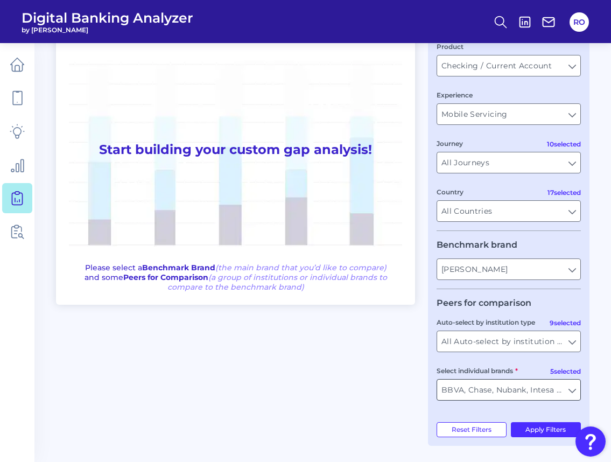
click at [491, 388] on input "BBVA, Chase, Nubank, Intesa SanPaolo, Credit Agricole" at bounding box center [508, 389] width 143 height 20
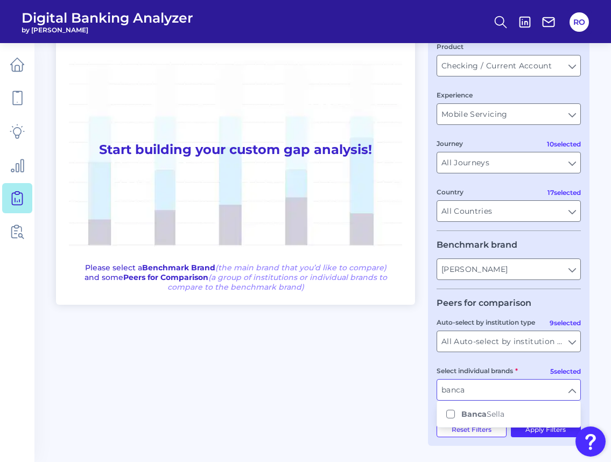
drag, startPoint x: 477, startPoint y: 391, endPoint x: 411, endPoint y: 377, distance: 67.7
click at [412, 377] on div "One to One View Prioritization View Start building your custom gap analysis! Pl…" at bounding box center [322, 229] width 533 height 432
type input "BBVA, Chase, Nubank, Intesa SanPaolo, Credit Agricole"
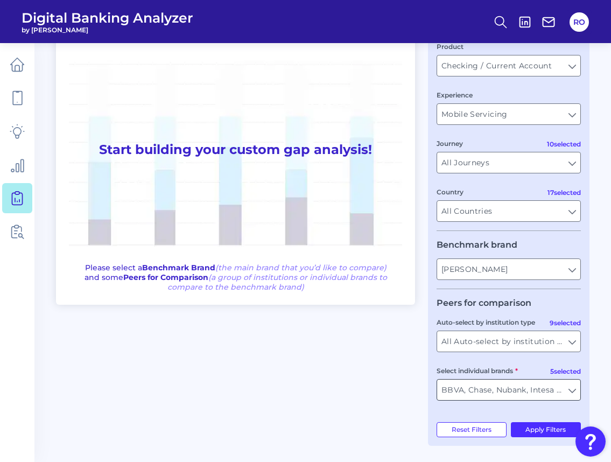
click at [490, 393] on input "BBVA, Chase, Nubank, Intesa SanPaolo, Credit Agricole" at bounding box center [508, 389] width 143 height 20
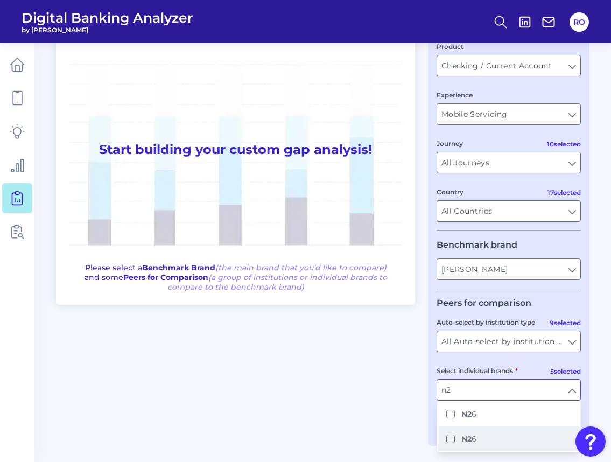
click at [463, 437] on b "N2" at bounding box center [466, 439] width 10 height 10
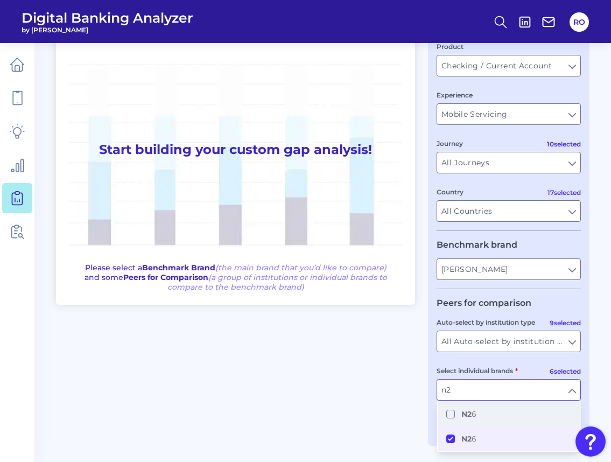
click at [470, 415] on b "N2" at bounding box center [466, 414] width 10 height 10
click at [484, 398] on input "n2" at bounding box center [508, 389] width 143 height 20
type input "BBVA, Chase, Nubank, Intesa SanPaolo, Credit Agricole, N26, N26"
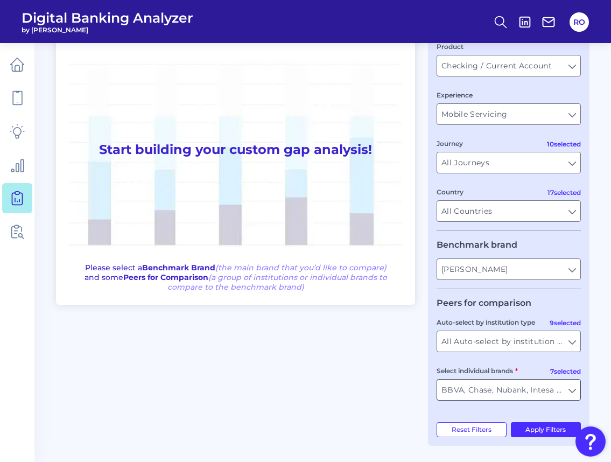
click at [489, 386] on input "BBVA, Chase, Nubank, Intesa SanPaolo, Credit Agricole, N26, N26" at bounding box center [508, 389] width 143 height 20
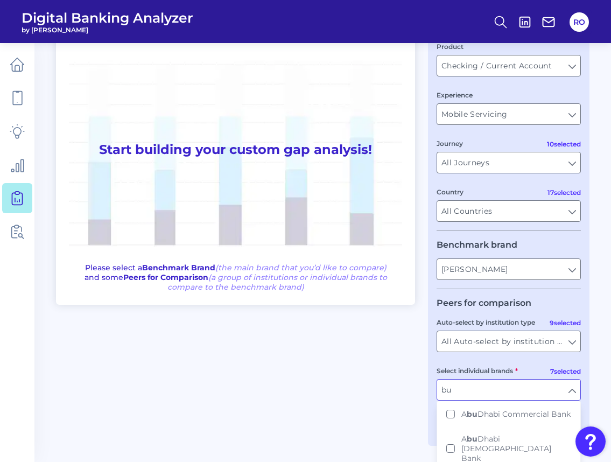
type input "b"
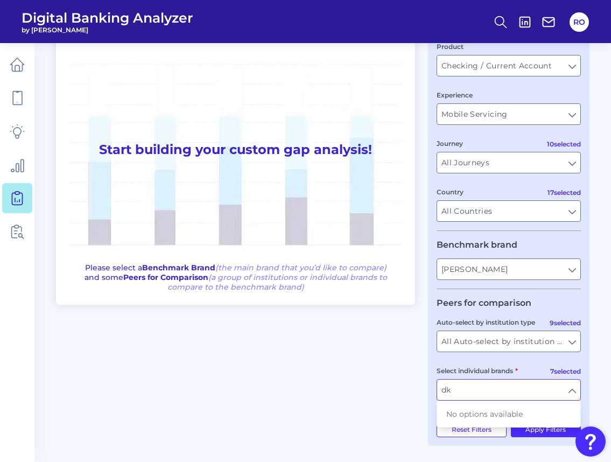
type input "d"
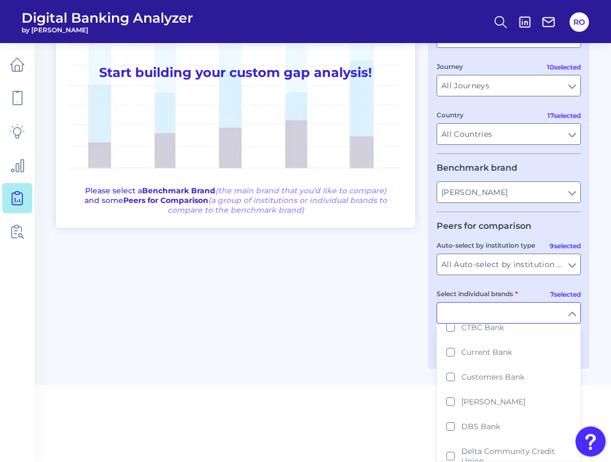
scroll to position [1560, 0]
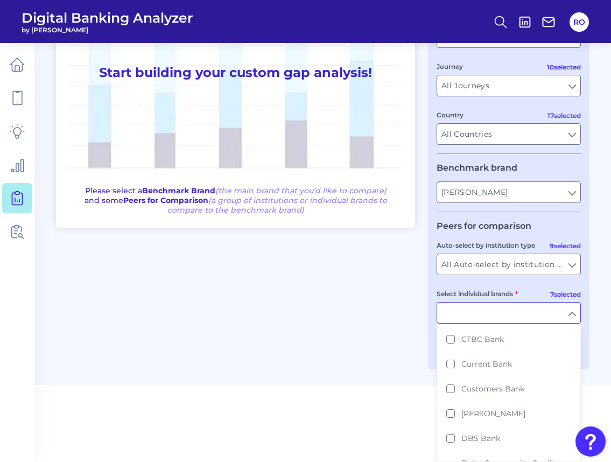
click at [379, 371] on main "Gap Analysis Download Hide Filters One to One View Prioritization View Start bu…" at bounding box center [305, 117] width 611 height 535
type input "BBVA, Chase, Nubank, Intesa SanPaolo, Credit Agricole, N26, N26"
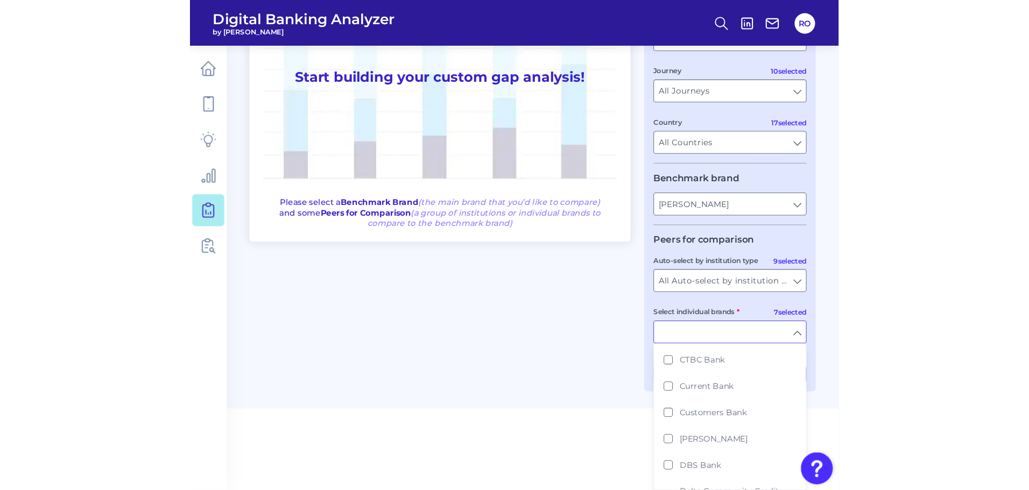
scroll to position [73, 0]
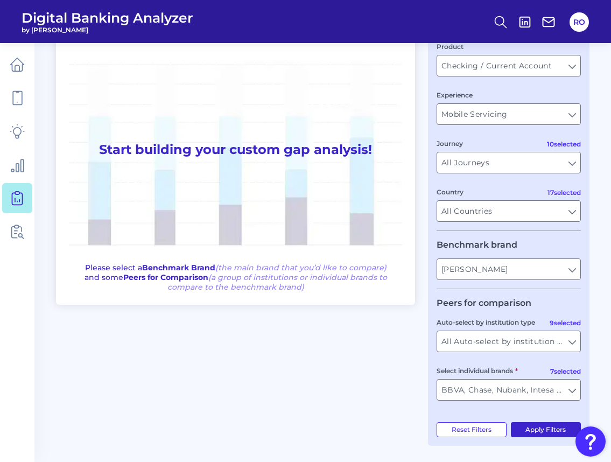
click at [529, 425] on button "Apply Filters" at bounding box center [546, 429] width 70 height 15
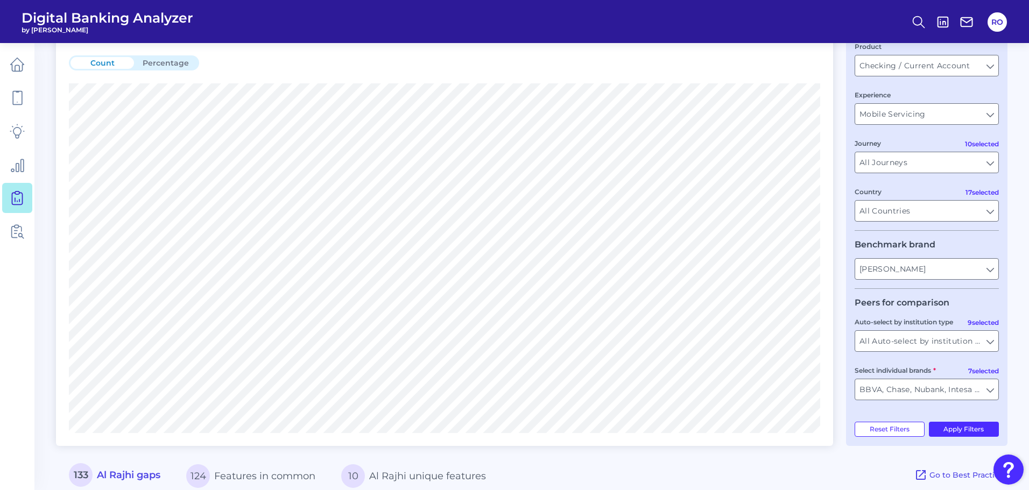
click at [165, 62] on button "Percentage" at bounding box center [165, 63] width 63 height 12
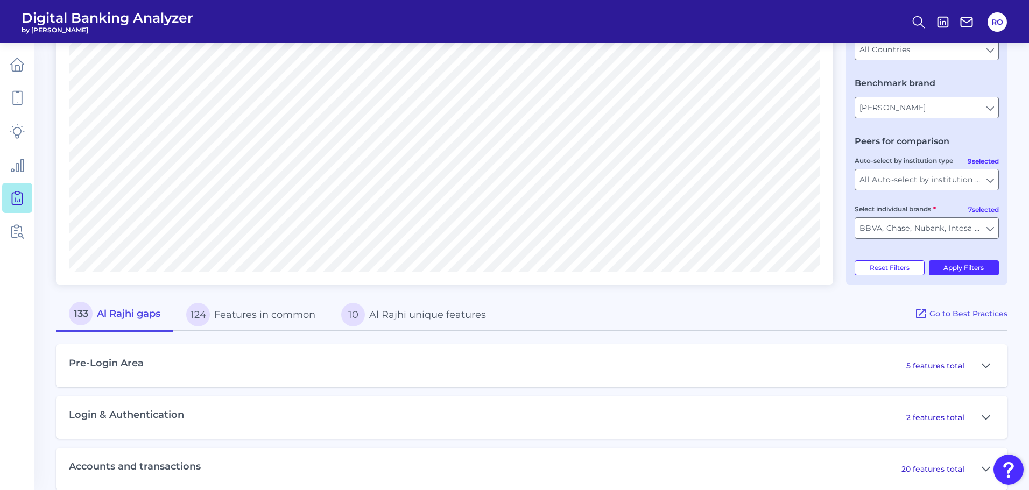
scroll to position [396, 0]
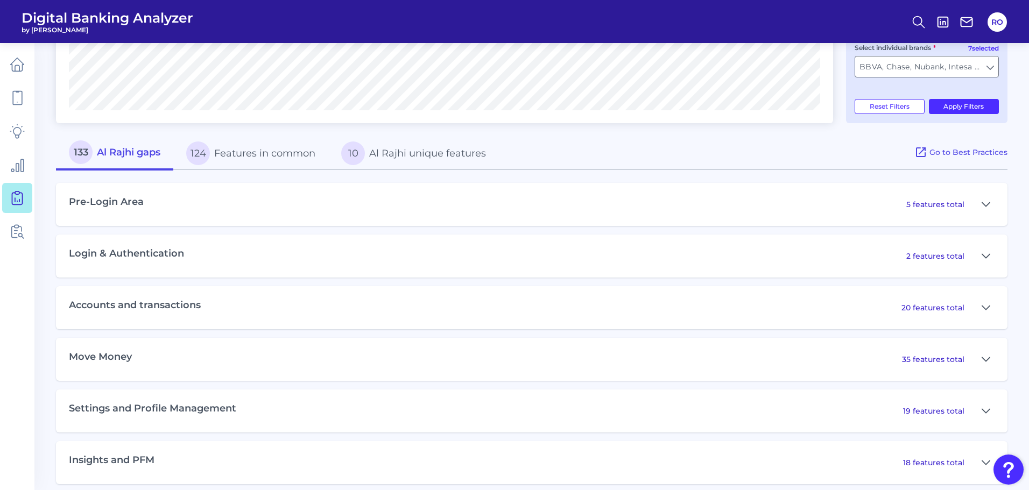
click at [254, 155] on button "124 Features in common" at bounding box center [250, 153] width 155 height 34
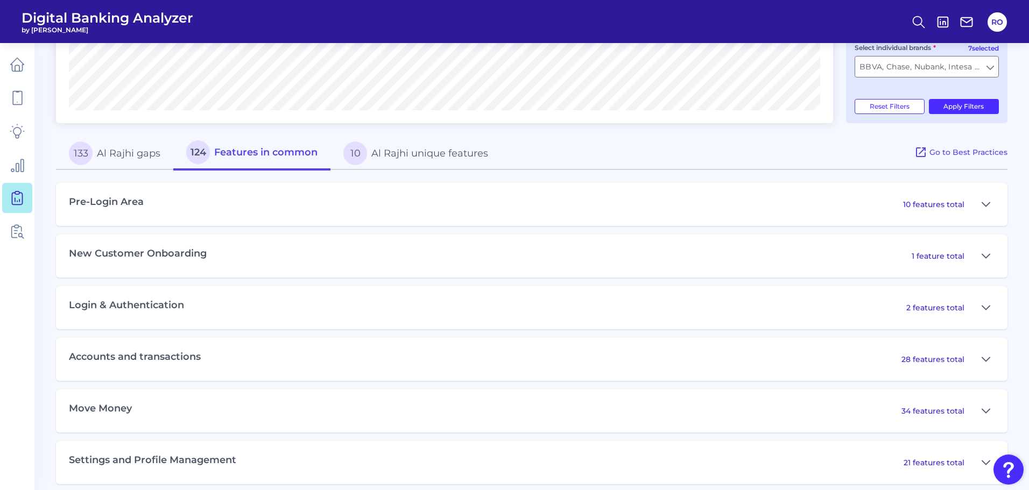
click at [126, 158] on button "133 Al Rajhi gaps" at bounding box center [114, 153] width 117 height 34
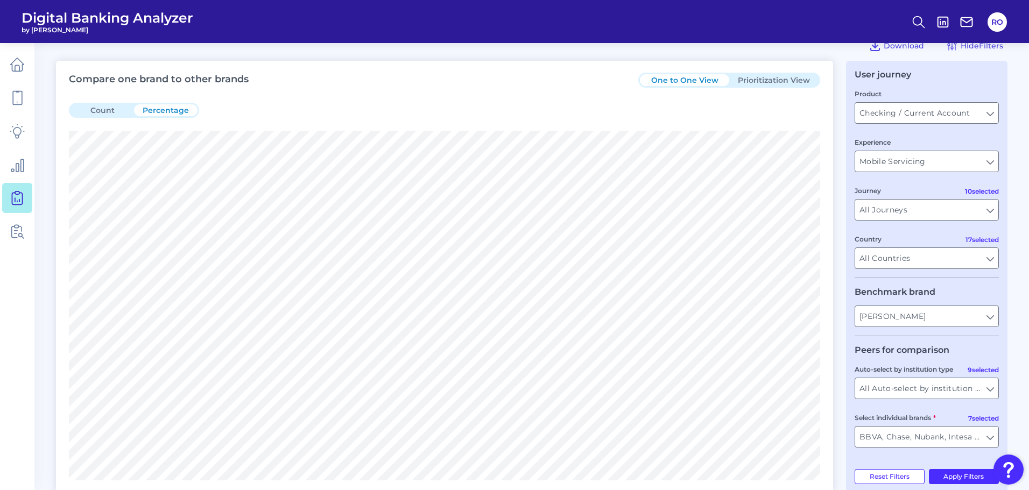
scroll to position [0, 0]
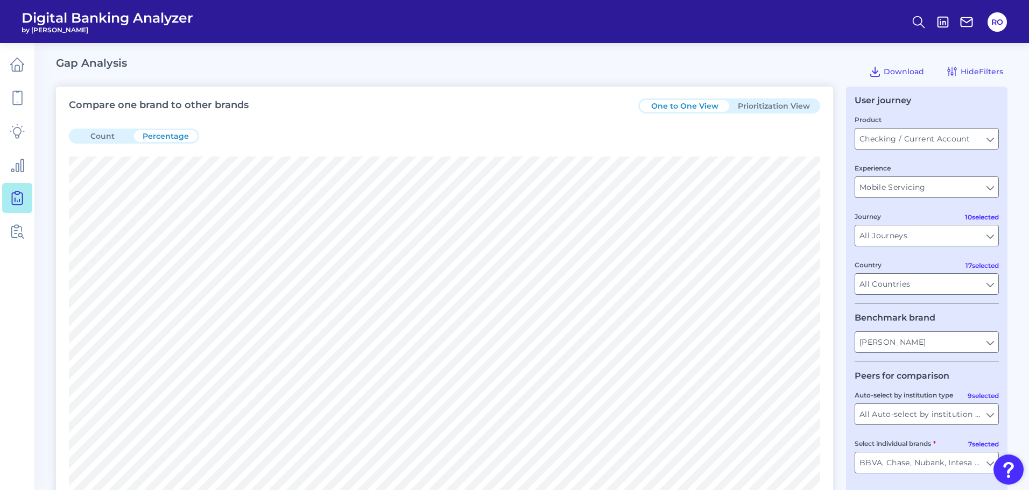
click at [790, 102] on button "Prioritization View" at bounding box center [773, 106] width 89 height 12
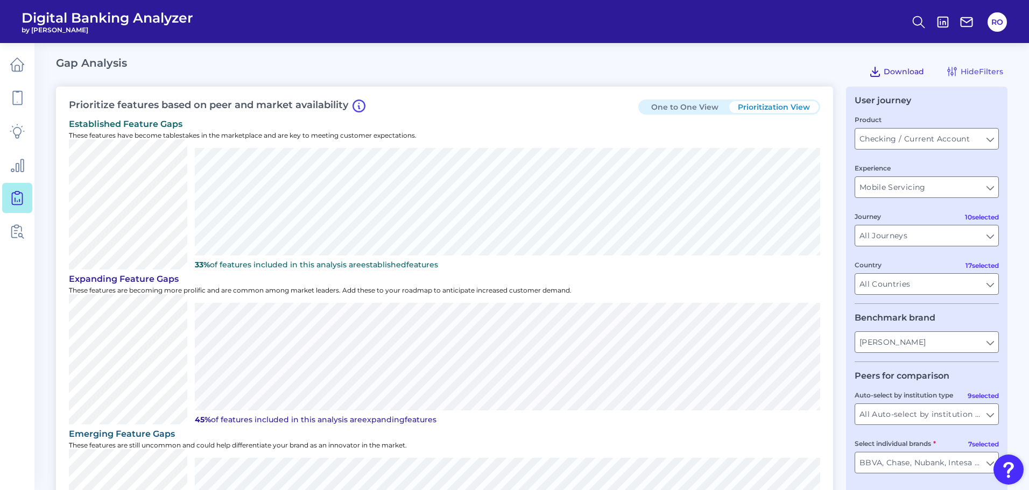
click at [901, 72] on span "Download" at bounding box center [903, 72] width 40 height 10
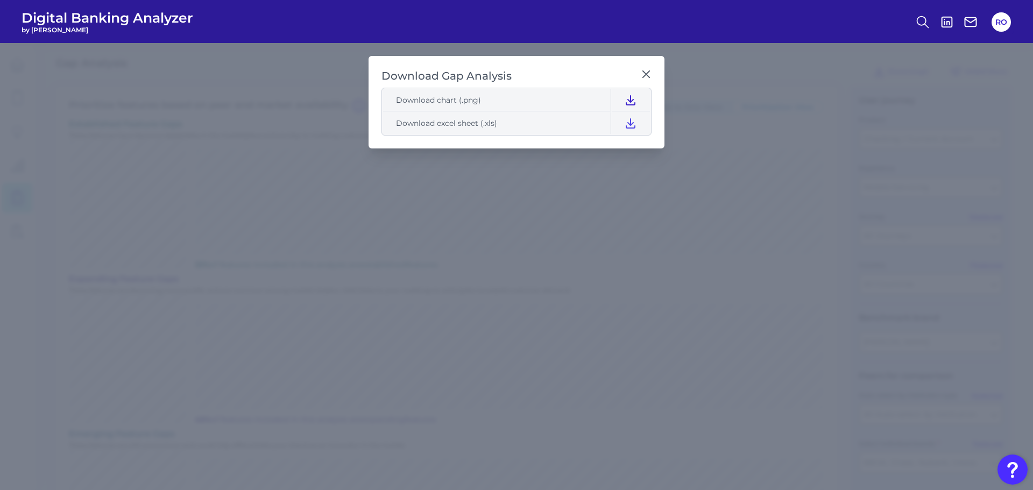
click at [627, 100] on icon at bounding box center [630, 100] width 13 height 13
click at [645, 68] on div "Download Gap Analysis Download chart (.png) Download excel sheet (.xls)" at bounding box center [517, 102] width 296 height 93
click at [646, 72] on icon at bounding box center [646, 74] width 11 height 11
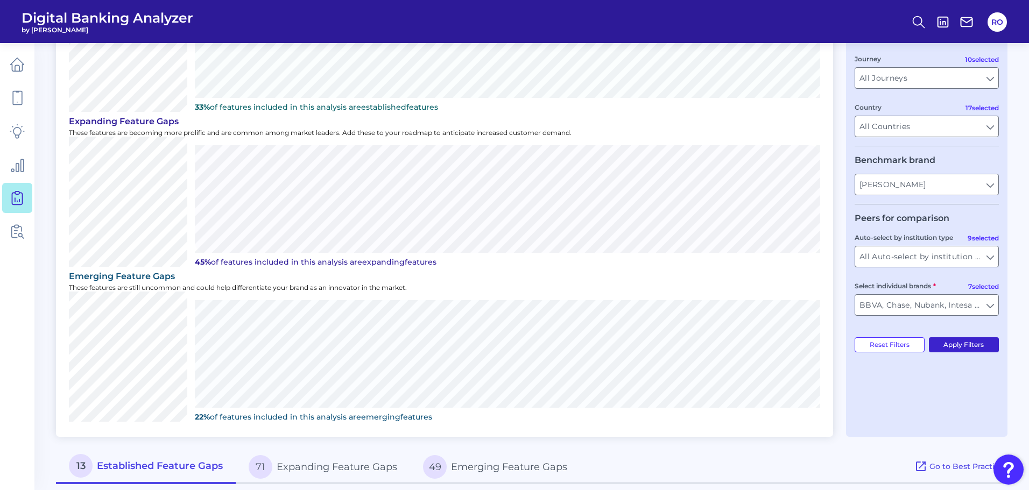
scroll to position [161, 0]
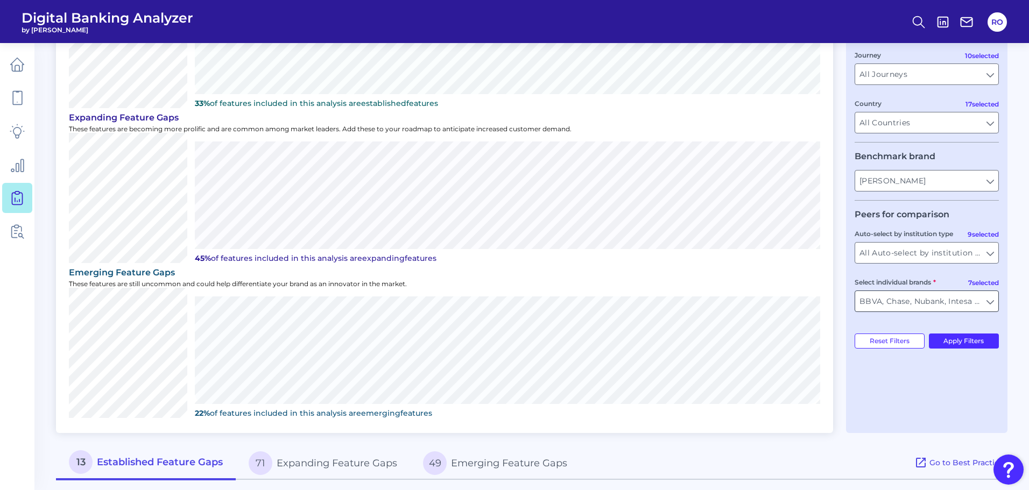
click at [991, 304] on input "BBVA, Chase, Nubank, Intesa SanPaolo, Credit Agricole, N26, N26" at bounding box center [926, 301] width 143 height 20
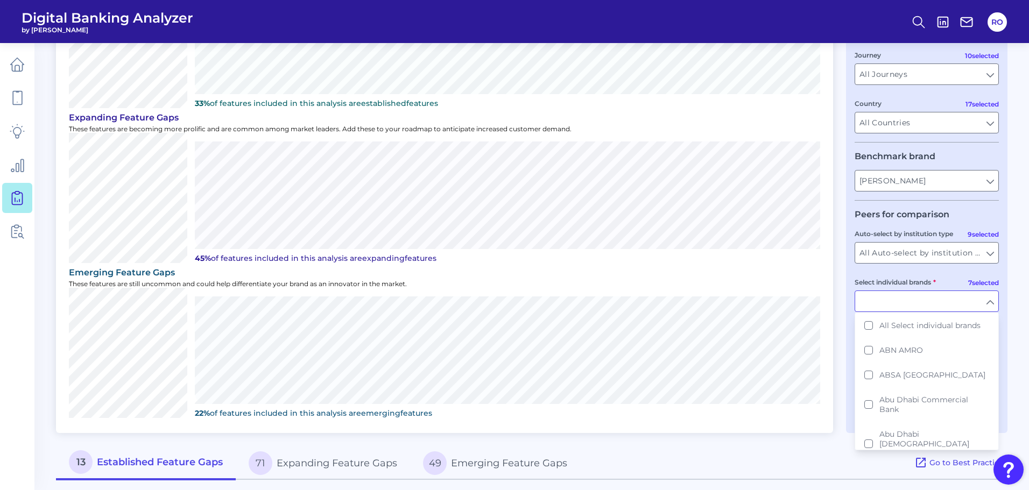
click at [888, 278] on label "Select individual brands" at bounding box center [894, 282] width 81 height 8
click at [888, 291] on input "Select individual brands" at bounding box center [926, 301] width 143 height 20
type input "BBVA, Chase, Nubank, Intesa SanPaolo, Credit Agricole, N26, N26"
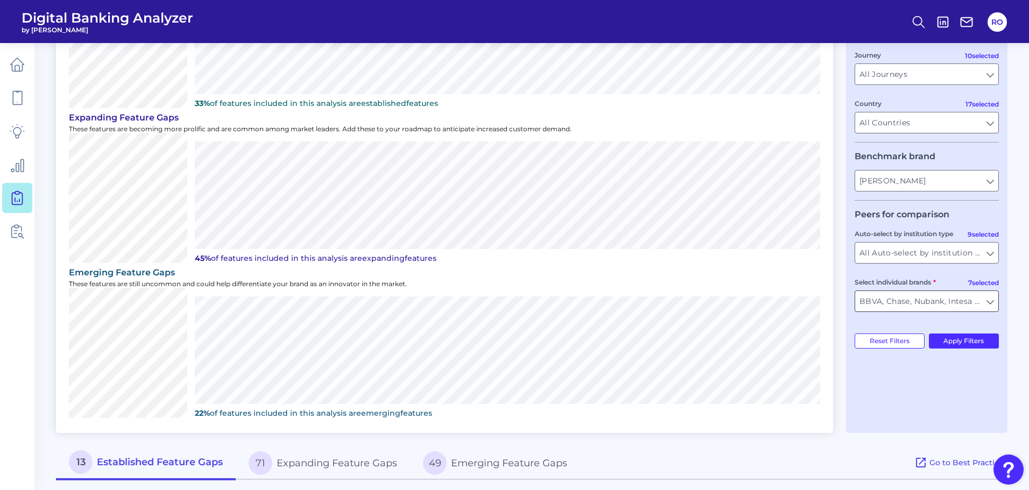
click at [898, 301] on input "BBVA, Chase, Nubank, Intesa SanPaolo, Credit Agricole, N26, N26" at bounding box center [926, 301] width 143 height 20
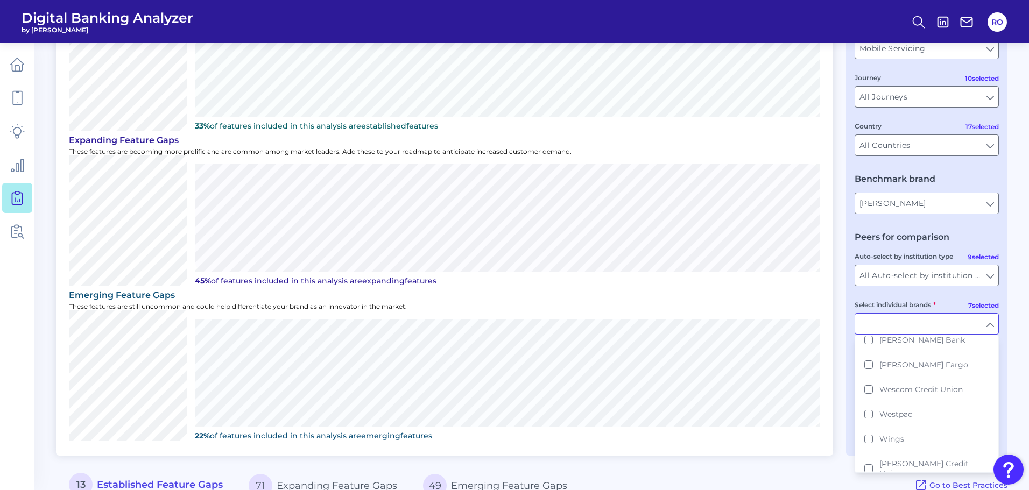
scroll to position [323, 0]
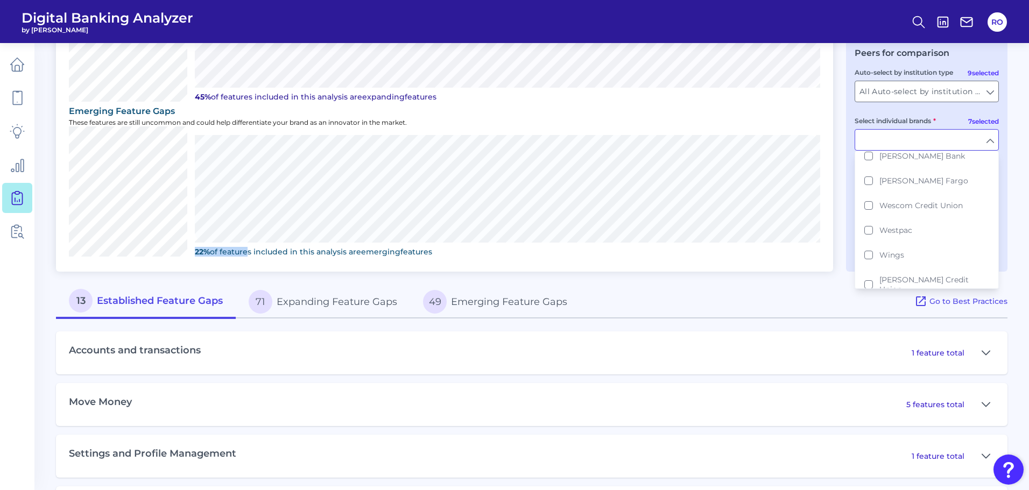
drag, startPoint x: 190, startPoint y: 249, endPoint x: 245, endPoint y: 251, distance: 55.5
click at [245, 251] on div "The benchmark brand selected has no emerging gaps 49 gaps 22% of features inclu…" at bounding box center [444, 191] width 751 height 130
type input "BBVA, Chase, Nubank, Intesa SanPaolo, Credit Agricole, N26, N26"
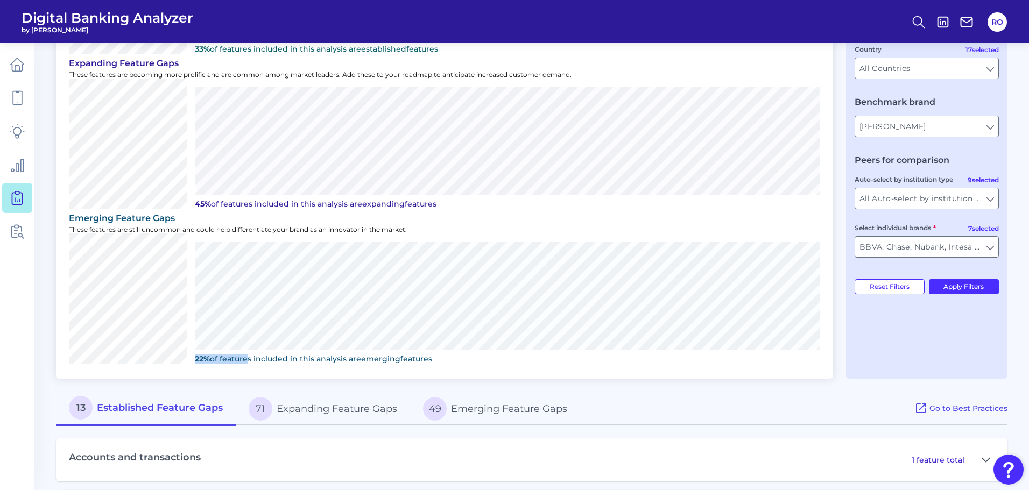
scroll to position [215, 0]
click at [244, 358] on p "22% of features included in this analysis are emerging features" at bounding box center [507, 360] width 625 height 10
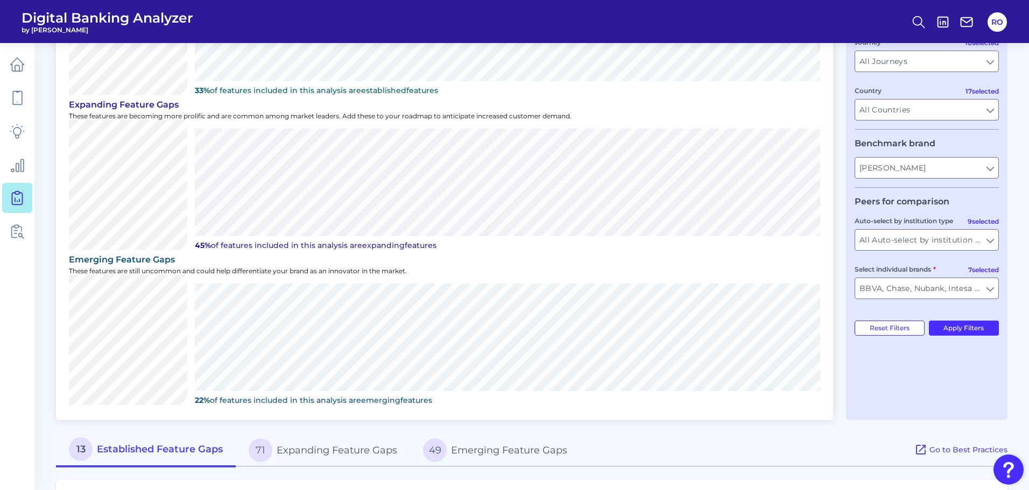
scroll to position [108, 0]
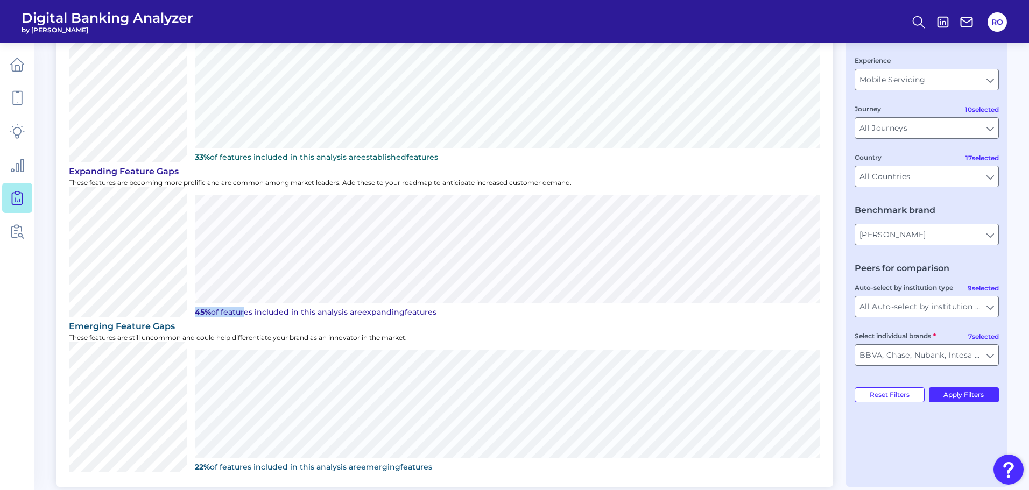
click at [161, 302] on div "The benchmark brand selected has no expanding gaps 119 expanding features 71 ga…" at bounding box center [444, 252] width 751 height 130
click at [219, 313] on p "45% of features included in this analysis are expanding features" at bounding box center [507, 312] width 625 height 10
drag, startPoint x: 197, startPoint y: 311, endPoint x: 278, endPoint y: 310, distance: 80.2
click at [278, 310] on p "45% of features included in this analysis are expanding features" at bounding box center [507, 312] width 625 height 10
click at [270, 315] on p "45% of features included in this analysis are expanding features" at bounding box center [507, 312] width 625 height 10
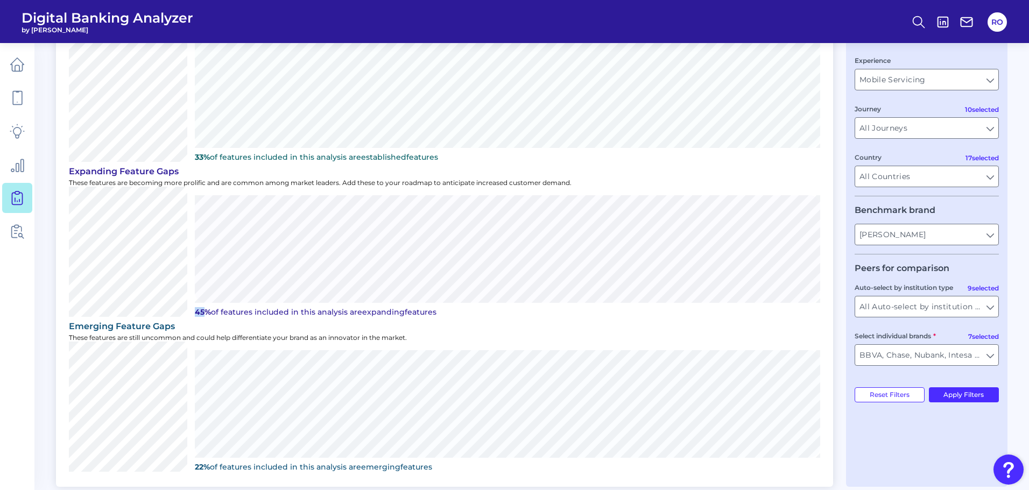
drag, startPoint x: 193, startPoint y: 312, endPoint x: 202, endPoint y: 313, distance: 9.7
click at [202, 313] on div "The benchmark brand selected has no expanding gaps 119 expanding features 71 ga…" at bounding box center [444, 252] width 751 height 130
click at [222, 309] on p "45% of features included in this analysis are expanding features" at bounding box center [507, 312] width 625 height 10
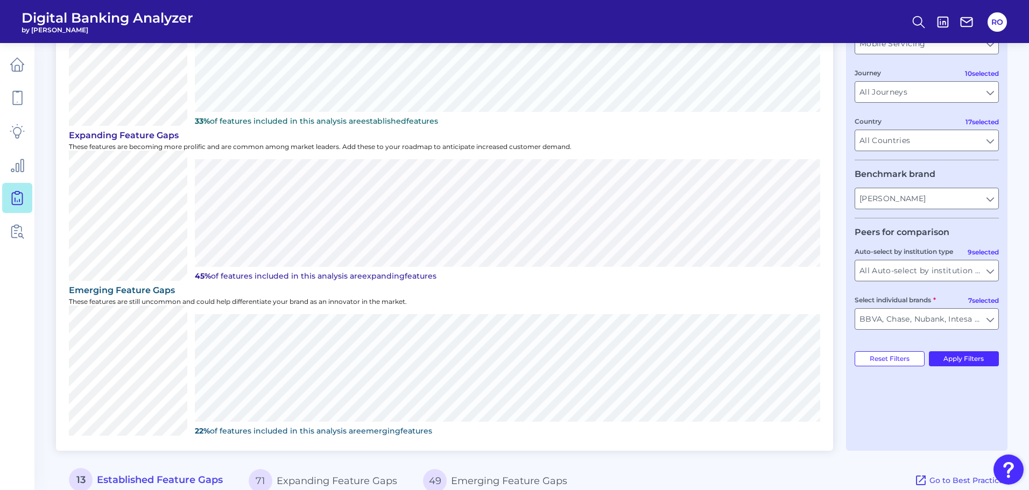
scroll to position [161, 0]
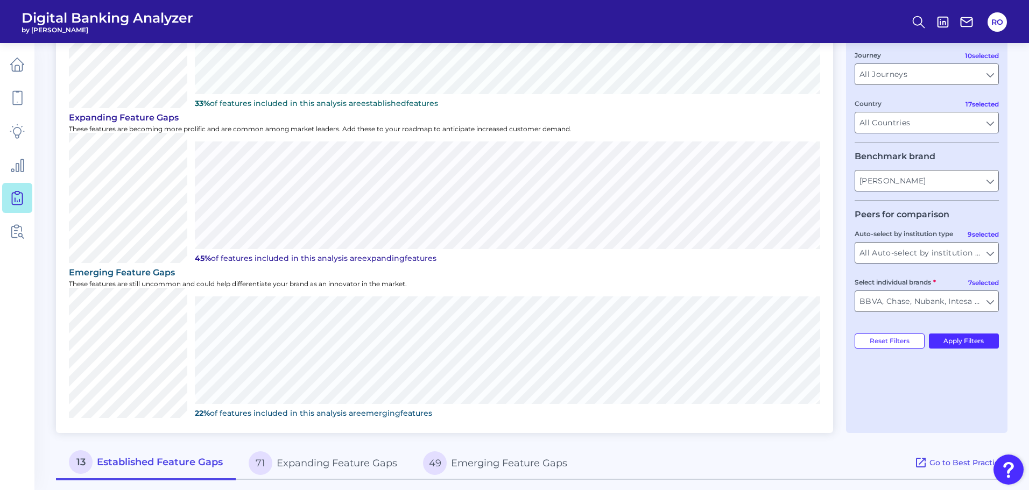
drag, startPoint x: 445, startPoint y: 411, endPoint x: 253, endPoint y: 404, distance: 192.7
click at [253, 404] on div "22% of features included in this analysis are emerging features" at bounding box center [507, 357] width 625 height 122
click at [242, 415] on p "22% of features included in this analysis are emerging features" at bounding box center [507, 413] width 625 height 10
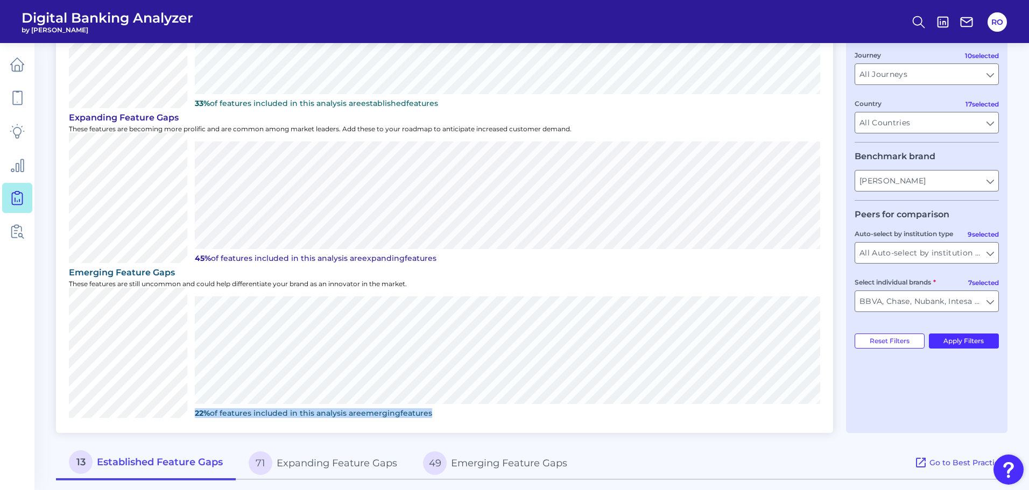
copy p "22% of features included in this analysis are emerging features"
